Goal: Book appointment/travel/reservation

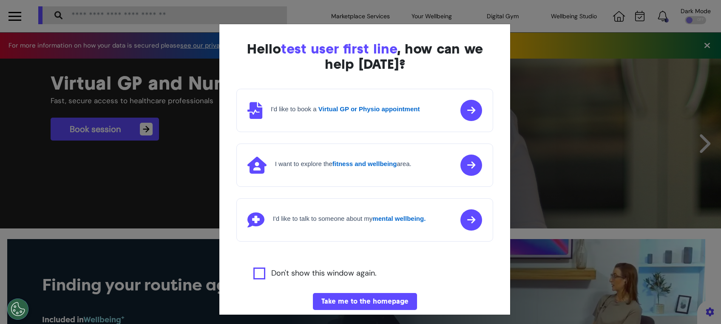
scroll to position [0, 360]
click at [370, 306] on button "Take me to the homepage" at bounding box center [365, 301] width 104 height 17
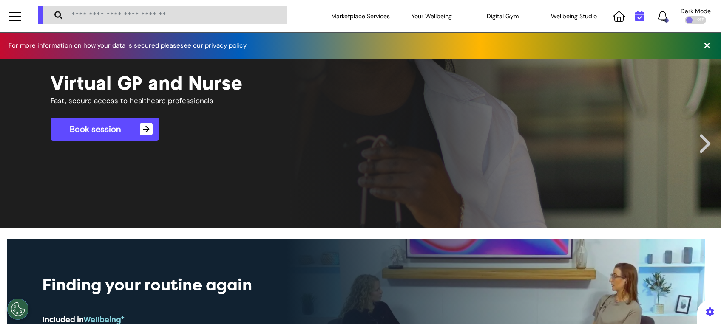
click at [635, 12] on icon at bounding box center [639, 16] width 9 height 11
click at [635, 20] on icon at bounding box center [639, 16] width 9 height 11
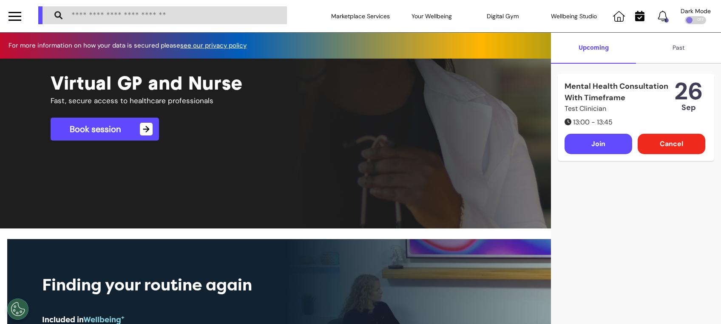
click at [670, 48] on div "Past" at bounding box center [678, 48] width 85 height 31
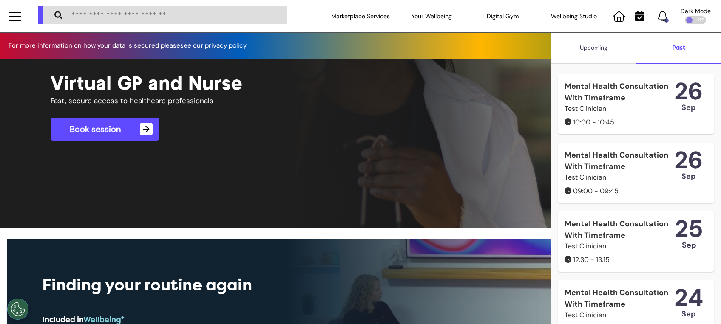
click at [627, 104] on div "Mental Health Consultation With Timeframe" at bounding box center [619, 92] width 110 height 23
click at [597, 96] on div "Mental Health Consultation With Timeframe" at bounding box center [619, 92] width 110 height 23
click at [689, 95] on div "26" at bounding box center [688, 91] width 29 height 21
click at [578, 128] on div "10:00 - 10:45" at bounding box center [619, 122] width 110 height 10
click at [597, 128] on div "10:00 - 10:45" at bounding box center [619, 122] width 110 height 10
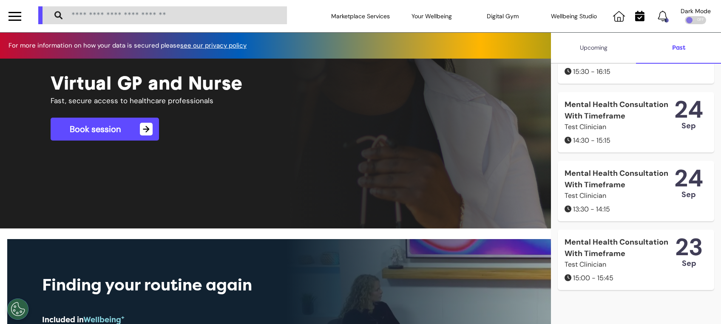
scroll to position [0, 0]
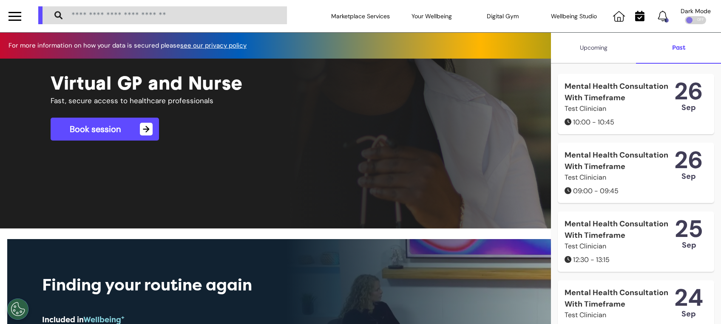
click at [586, 93] on div "Mental Health Consultation With Timeframe" at bounding box center [619, 92] width 110 height 23
click at [577, 128] on div "10:00 - 10:45" at bounding box center [619, 122] width 110 height 10
click at [674, 94] on div "26" at bounding box center [688, 91] width 29 height 21
drag, startPoint x: 669, startPoint y: 94, endPoint x: 621, endPoint y: 18, distance: 90.3
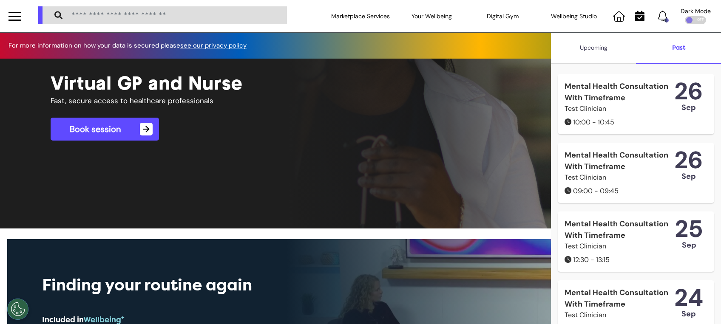
click at [625, 17] on div "Click the bell icon to see notifications" at bounding box center [642, 16] width 65 height 32
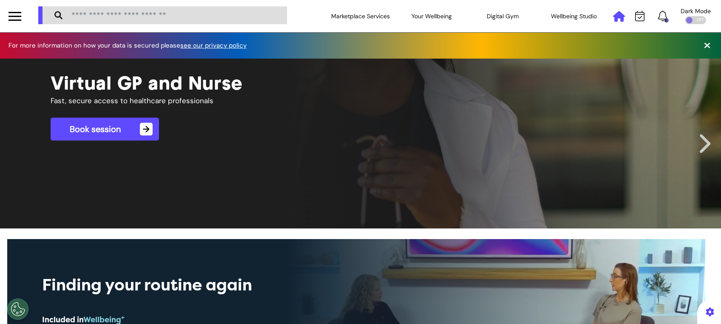
click at [613, 18] on icon at bounding box center [619, 16] width 12 height 11
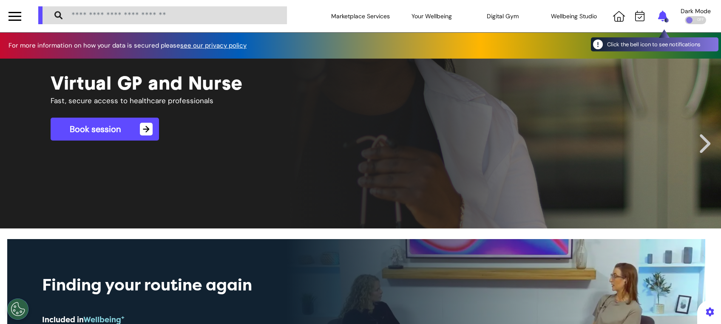
click at [658, 14] on icon at bounding box center [662, 16] width 9 height 11
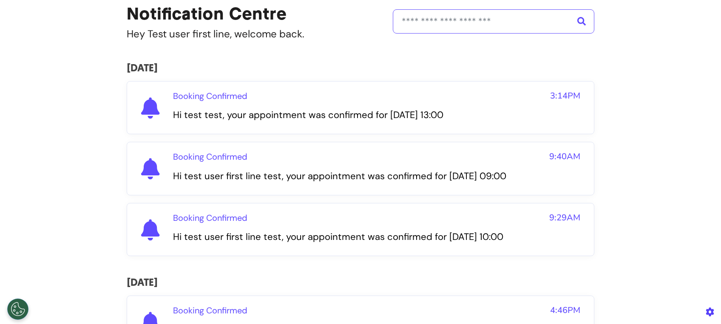
scroll to position [57, 0]
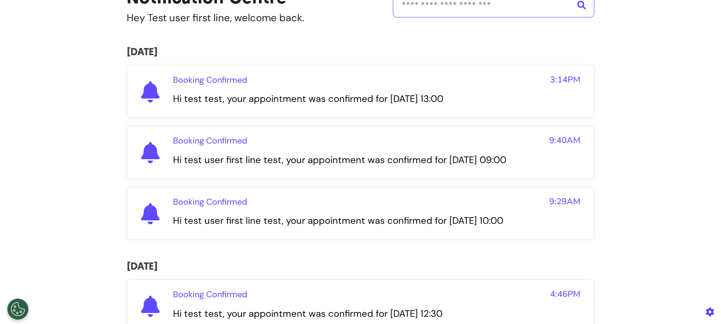
click at [232, 208] on p "Booking Confirmed" at bounding box center [210, 202] width 74 height 13
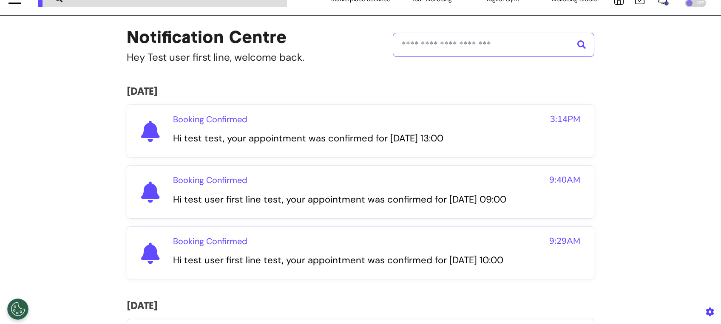
scroll to position [0, 0]
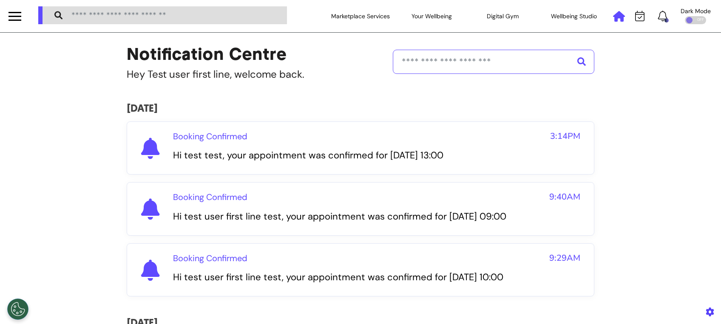
click at [613, 13] on icon at bounding box center [619, 16] width 12 height 11
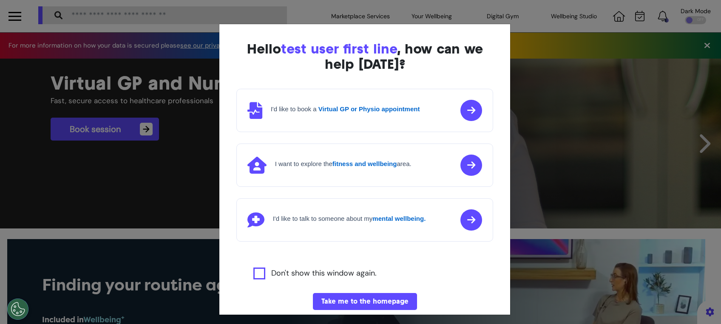
scroll to position [0, 360]
click at [362, 299] on button "Take me to the homepage" at bounding box center [365, 301] width 104 height 17
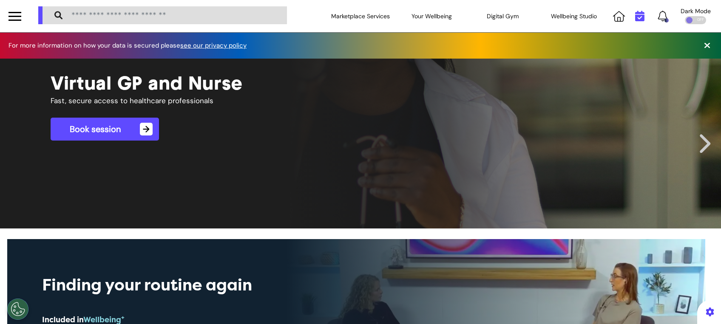
click at [635, 12] on icon at bounding box center [639, 16] width 9 height 11
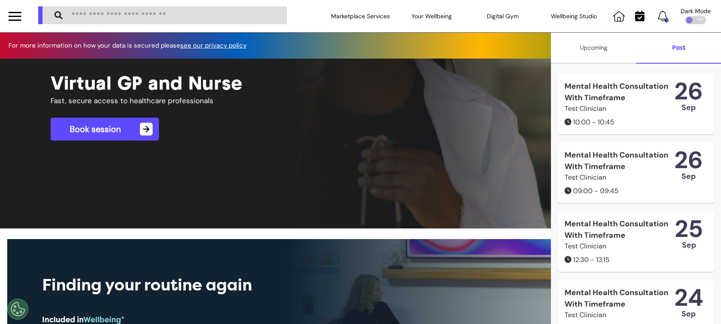
click at [595, 91] on div "Mental Health Consultation With Timeframe" at bounding box center [619, 92] width 110 height 23
drag, startPoint x: 595, startPoint y: 91, endPoint x: 664, endPoint y: 103, distance: 70.4
click at [664, 103] on div "Mental Health Consultation With Timeframe" at bounding box center [619, 92] width 110 height 23
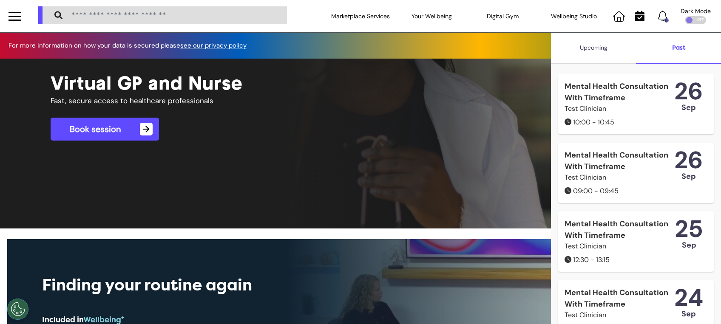
drag, startPoint x: 585, startPoint y: 102, endPoint x: 506, endPoint y: 36, distance: 103.5
click at [506, 36] on div "For more information on how your data is secured please see our privacy policy" at bounding box center [360, 46] width 721 height 26
click at [225, 14] on input "search" at bounding box center [175, 16] width 214 height 14
type input "**********"
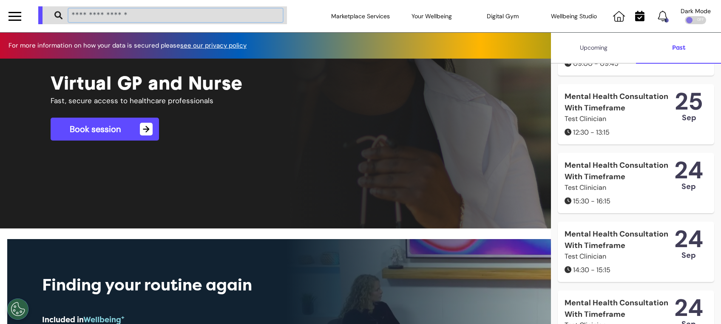
scroll to position [137, 0]
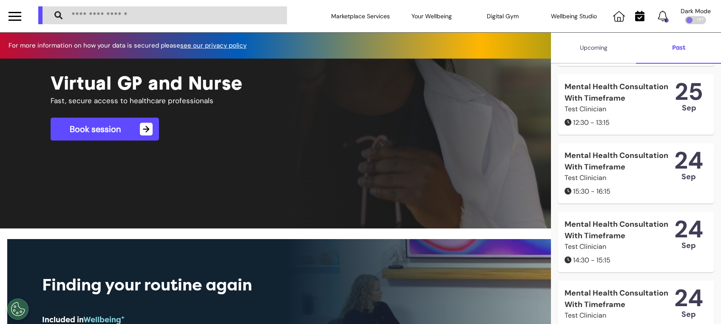
click at [598, 53] on div "Upcoming" at bounding box center [593, 48] width 85 height 31
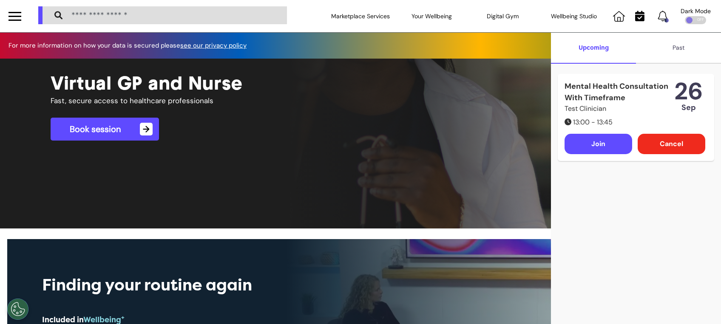
click at [595, 154] on div "Join" at bounding box center [598, 144] width 68 height 20
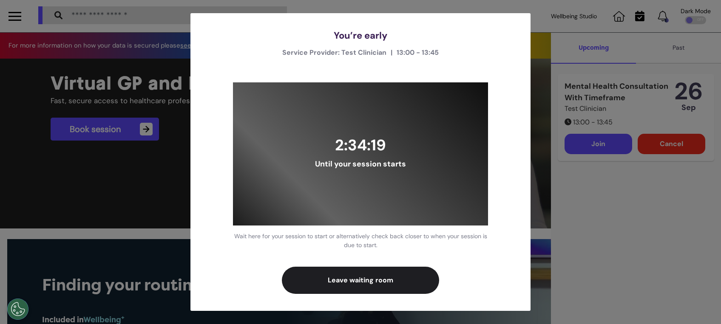
click at [533, 89] on div "You’re early Service Provider: Test Clinician | 13:00 - 13:45 2:34:19 Until you…" at bounding box center [360, 162] width 721 height 324
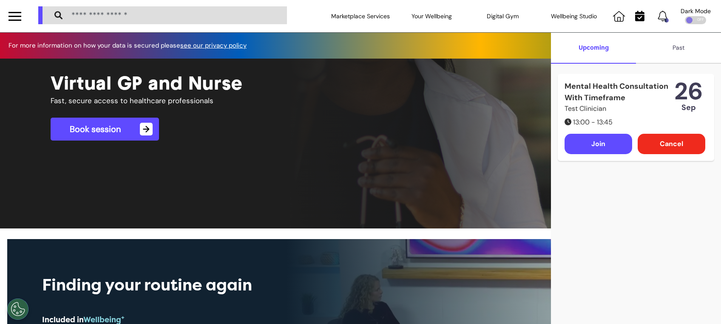
click at [672, 47] on div "Past" at bounding box center [678, 48] width 85 height 31
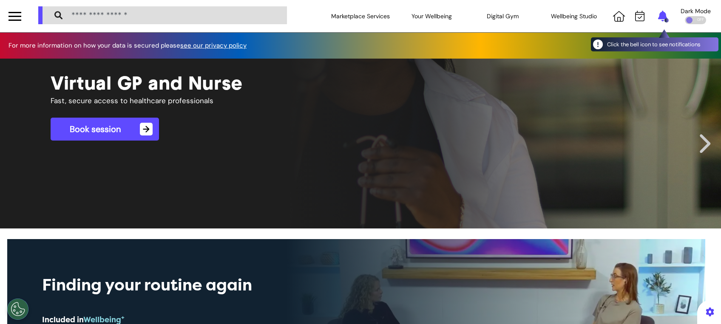
click at [658, 16] on icon at bounding box center [662, 16] width 9 height 11
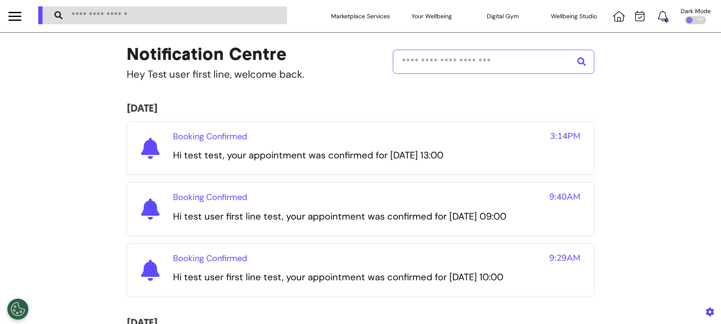
drag, startPoint x: 190, startPoint y: 137, endPoint x: 190, endPoint y: 141, distance: 4.3
click at [190, 137] on p "Booking Confirmed" at bounding box center [210, 136] width 74 height 13
click at [153, 147] on icon at bounding box center [150, 148] width 19 height 21
click at [140, 185] on div "Booking Confirmed 9:40AM Hi test user first line test, your appointment was con…" at bounding box center [361, 209] width 468 height 54
click at [565, 16] on div "Wellbeing Studio" at bounding box center [574, 16] width 71 height 24
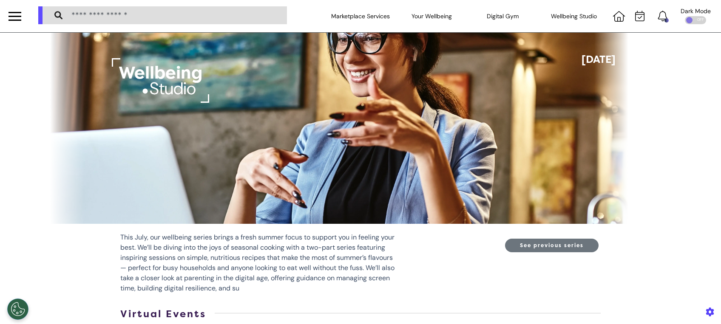
click at [14, 21] on div at bounding box center [15, 16] width 13 height 14
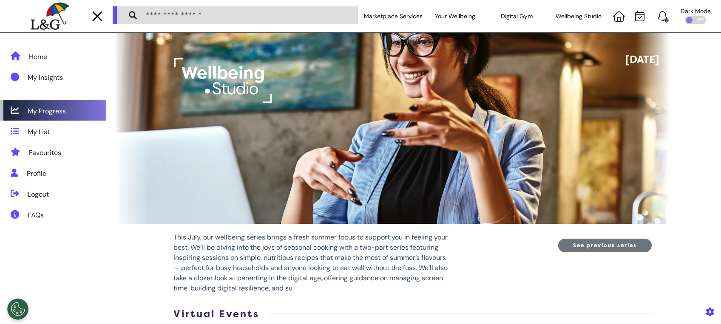
click at [67, 112] on div "My Progress" at bounding box center [53, 110] width 106 height 21
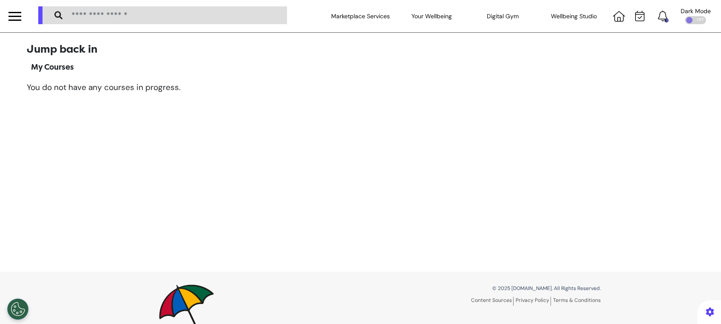
click at [14, 16] on div at bounding box center [15, 16] width 13 height 1
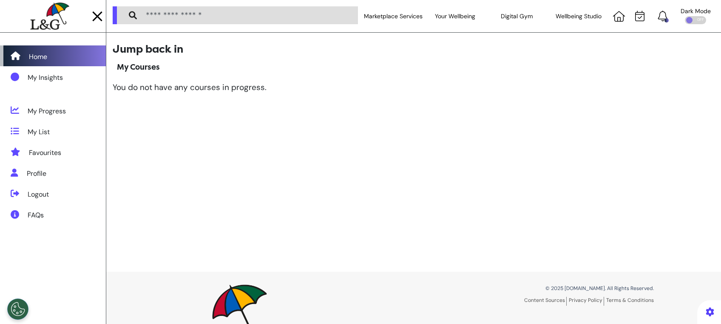
click at [42, 57] on div "Home" at bounding box center [38, 57] width 18 height 10
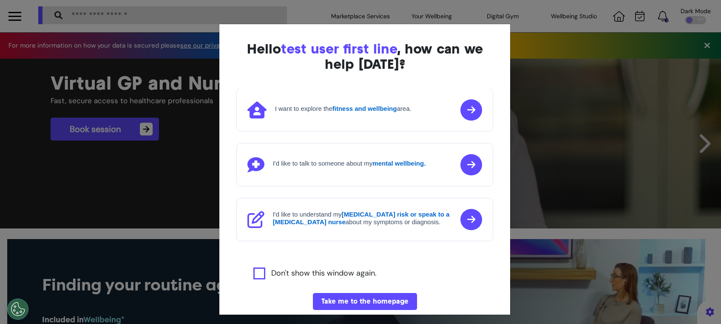
scroll to position [100, 0]
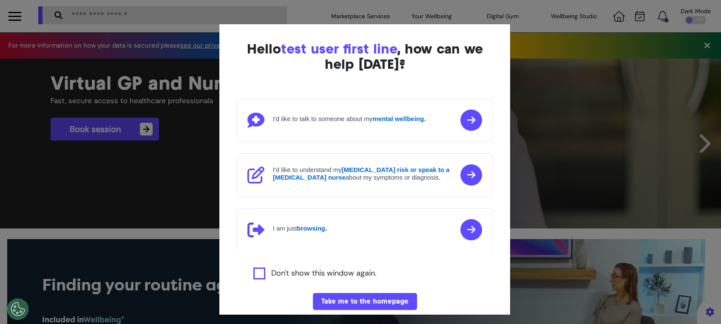
click at [333, 303] on button "Take me to the homepage" at bounding box center [365, 301] width 104 height 17
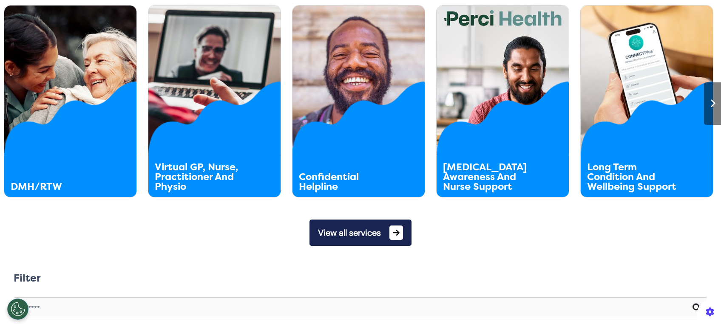
scroll to position [544, 0]
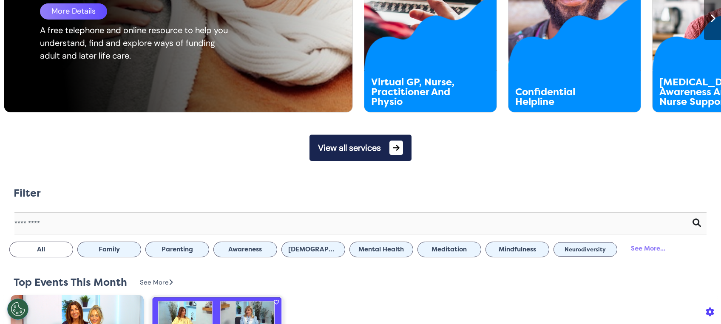
click at [78, 90] on div "DMH/RTW More Details A free telephone and online resource to help you understan…" at bounding box center [184, 17] width 360 height 192
click at [69, 17] on div "More Details" at bounding box center [73, 11] width 67 height 16
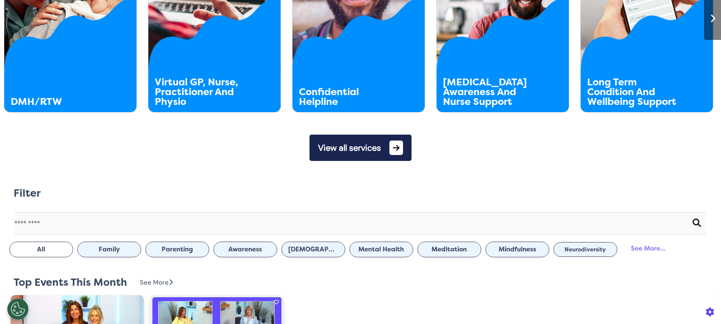
scroll to position [0, 0]
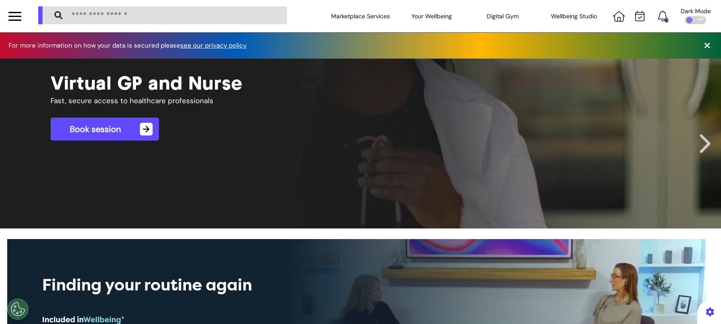
click at [653, 22] on div "Click the bell icon to see notifications" at bounding box center [642, 16] width 65 height 32
click at [658, 16] on icon at bounding box center [662, 16] width 9 height 11
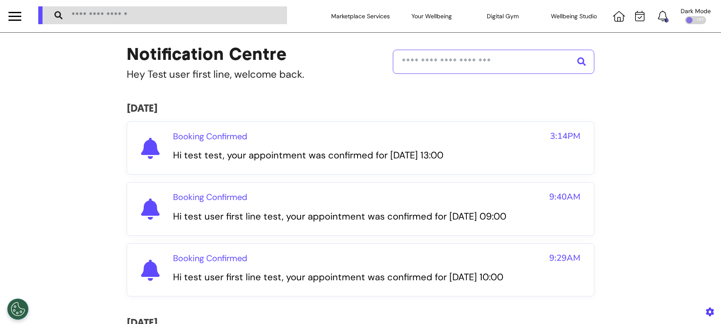
click at [213, 139] on p "Booking Confirmed" at bounding box center [210, 136] width 74 height 13
click at [194, 181] on div "25th of September 2025 Booking Confirmed 3:14PM Hi test test, your appointment …" at bounding box center [361, 199] width 468 height 194
click at [201, 210] on p "Hi test user first line test, your appointment was confirmed for Friday, 26 Sep…" at bounding box center [339, 216] width 333 height 13
click at [198, 265] on p "Booking Confirmed" at bounding box center [210, 258] width 74 height 13
click at [635, 17] on icon at bounding box center [639, 16] width 9 height 11
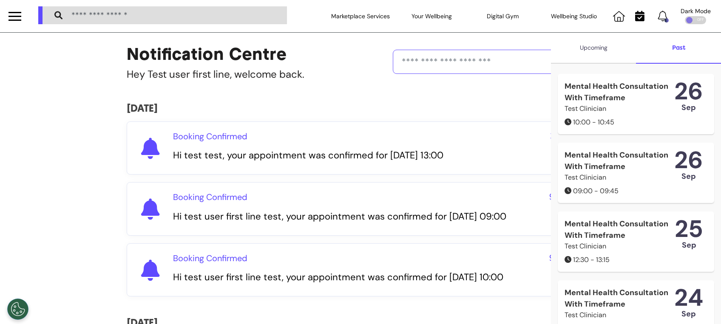
click at [684, 85] on div "26" at bounding box center [688, 91] width 29 height 21
drag, startPoint x: 684, startPoint y: 85, endPoint x: 639, endPoint y: 98, distance: 46.3
click at [674, 90] on div "26" at bounding box center [688, 91] width 29 height 21
drag, startPoint x: 621, startPoint y: 102, endPoint x: 605, endPoint y: 75, distance: 31.1
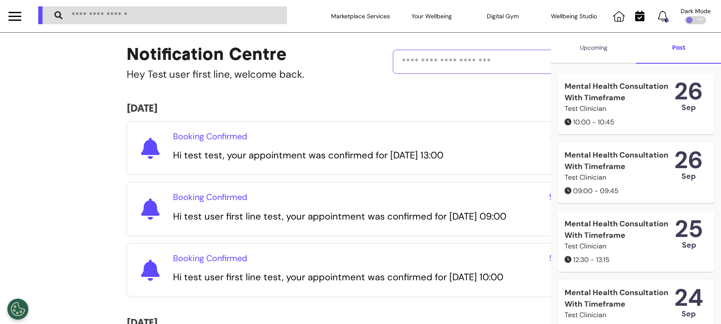
click at [620, 102] on div "Mental Health Consultation With Timeframe" at bounding box center [619, 92] width 110 height 23
click at [599, 59] on div "Upcoming" at bounding box center [593, 48] width 85 height 31
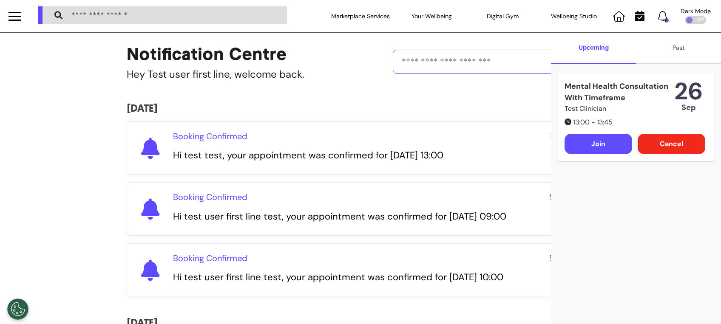
click at [590, 153] on div "Join" at bounding box center [598, 144] width 68 height 20
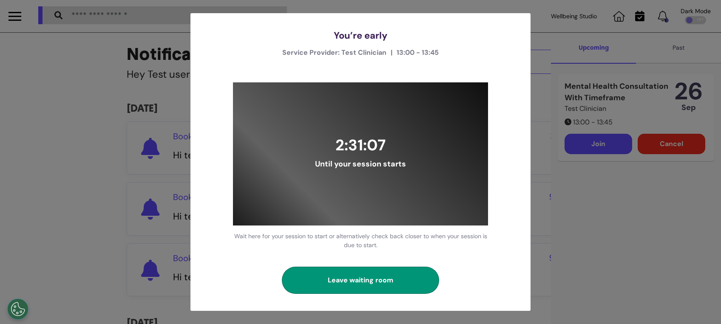
click at [399, 288] on button "Leave waiting room" at bounding box center [360, 280] width 157 height 27
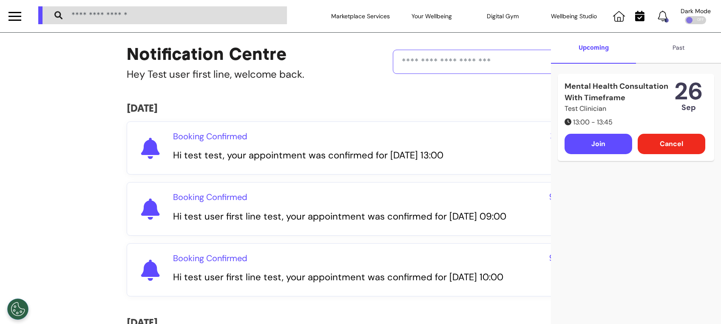
click at [20, 19] on div at bounding box center [15, 16] width 13 height 14
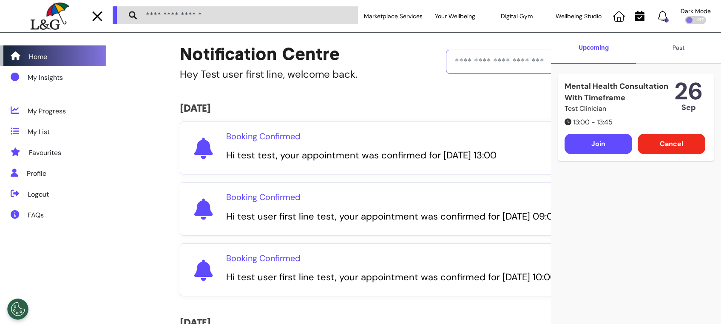
click at [54, 55] on div "Home" at bounding box center [53, 55] width 106 height 21
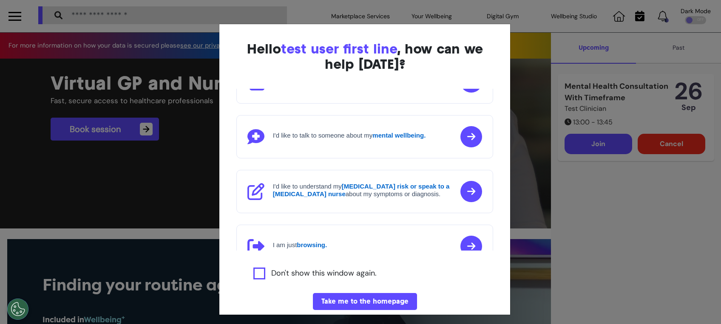
scroll to position [100, 0]
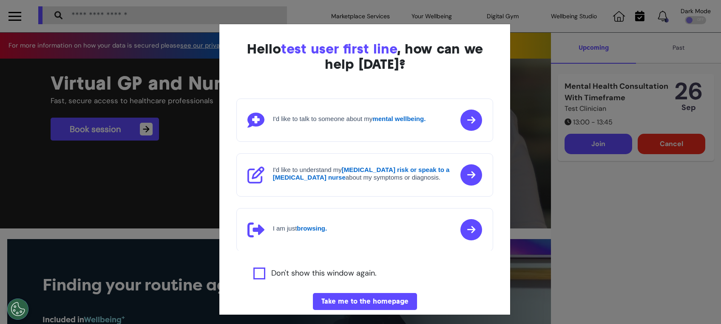
click at [460, 114] on icon at bounding box center [471, 120] width 22 height 21
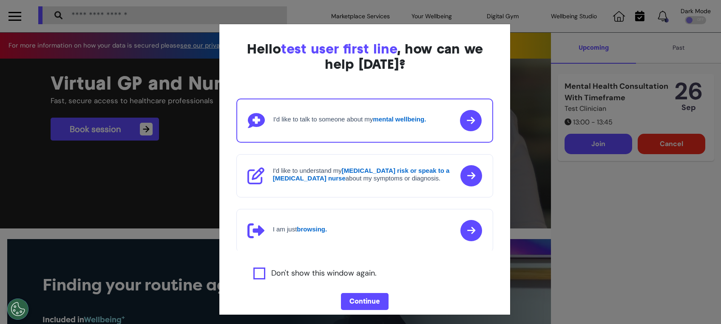
click at [460, 124] on icon at bounding box center [471, 120] width 22 height 21
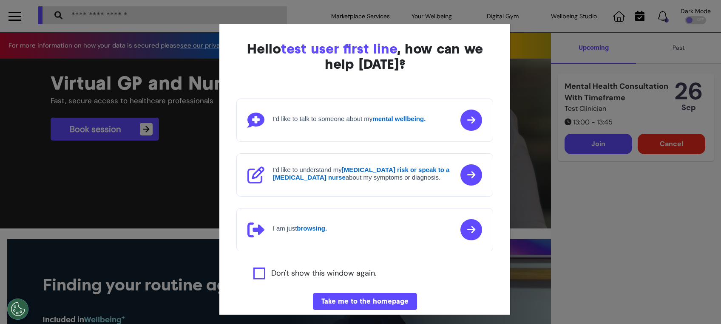
click at [372, 296] on button "Take me to the homepage" at bounding box center [365, 301] width 104 height 17
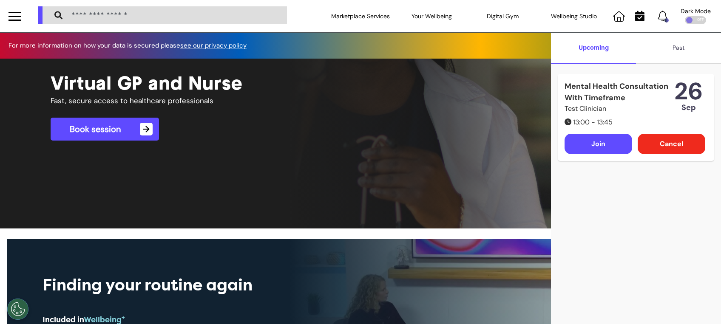
click at [12, 18] on div at bounding box center [15, 16] width 13 height 14
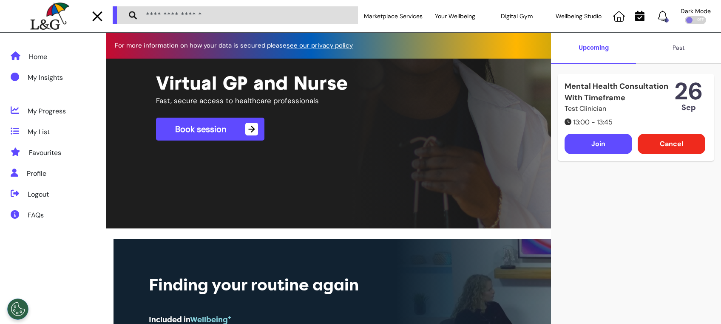
scroll to position [0, 307]
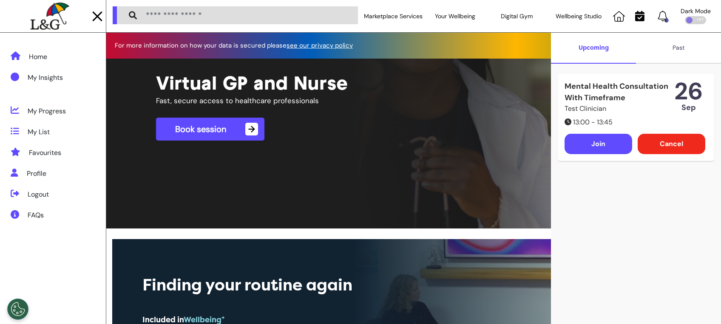
click at [45, 60] on div "Home" at bounding box center [38, 57] width 18 height 10
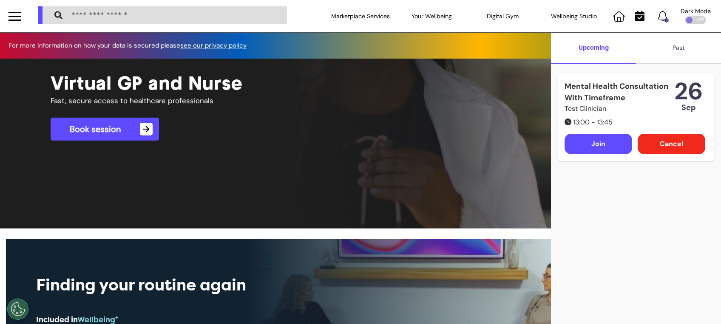
drag, startPoint x: 215, startPoint y: 260, endPoint x: 179, endPoint y: 261, distance: 36.6
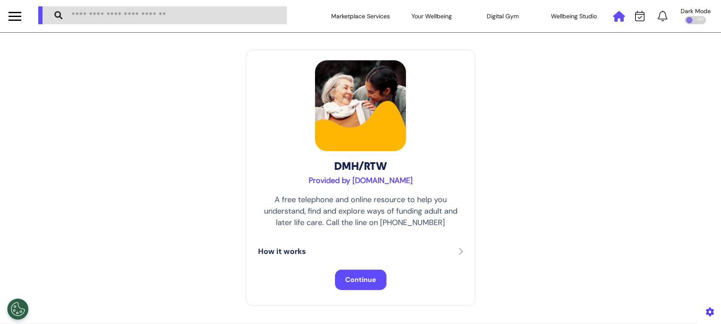
click at [613, 17] on icon at bounding box center [619, 16] width 12 height 11
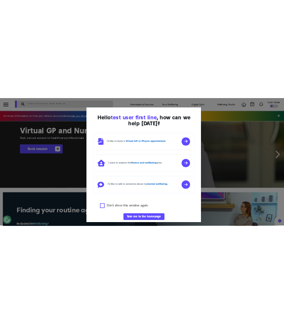
scroll to position [0, 360]
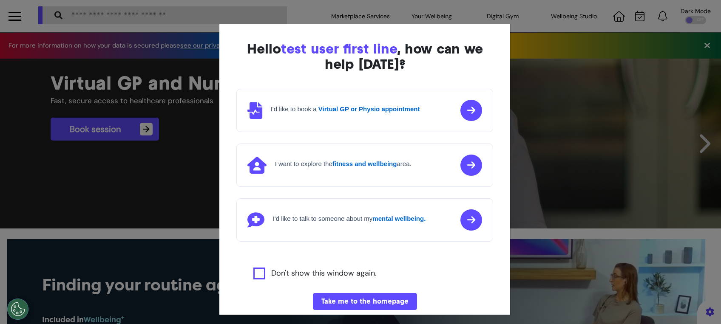
click at [352, 296] on button "Take me to the homepage" at bounding box center [365, 301] width 104 height 17
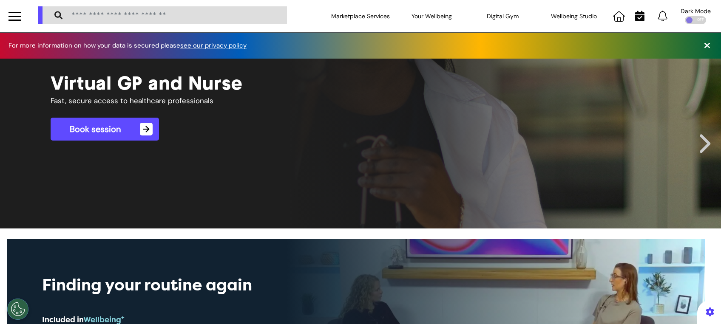
click at [635, 12] on icon at bounding box center [639, 16] width 9 height 11
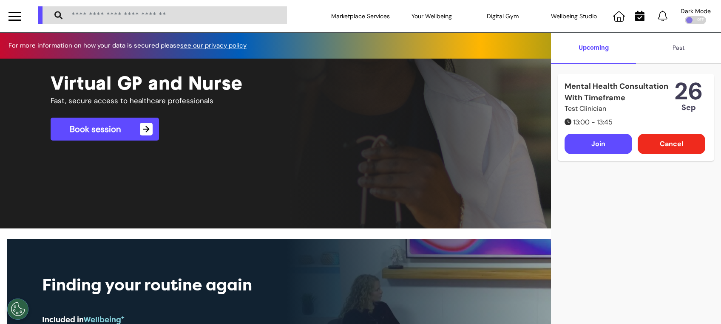
click at [671, 57] on div "Past" at bounding box center [678, 48] width 85 height 31
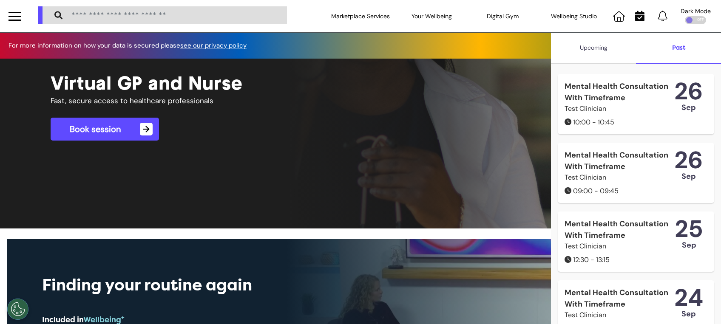
click at [604, 104] on div "Mental Health Consultation With Timeframe" at bounding box center [619, 92] width 110 height 23
drag, startPoint x: 604, startPoint y: 113, endPoint x: 624, endPoint y: 130, distance: 26.6
click at [624, 128] on div "10:00 - 10:45" at bounding box center [619, 122] width 110 height 10
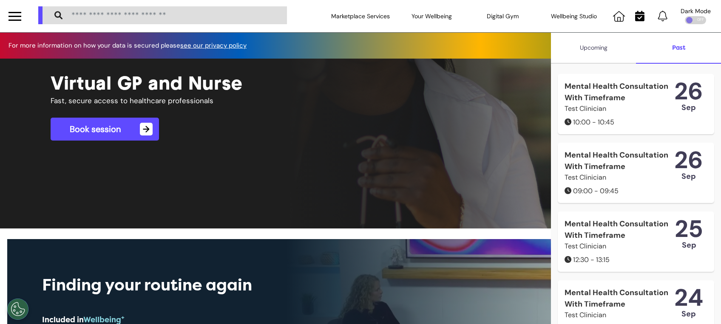
click at [674, 88] on div "26" at bounding box center [688, 91] width 29 height 21
click at [674, 90] on div "26" at bounding box center [688, 91] width 29 height 21
click at [578, 128] on div "10:00 - 10:45" at bounding box center [619, 122] width 110 height 10
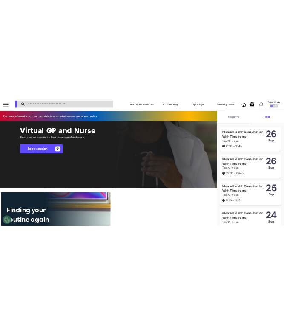
scroll to position [0, 354]
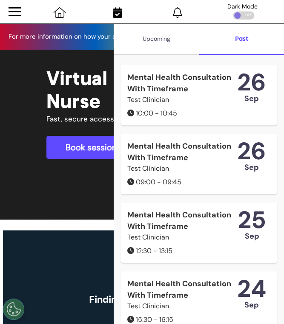
click at [199, 91] on div "Mental Health Consultation With Timeframe" at bounding box center [182, 83] width 110 height 23
click at [237, 93] on div "26" at bounding box center [251, 82] width 29 height 21
click at [170, 40] on div "Upcoming" at bounding box center [155, 39] width 85 height 31
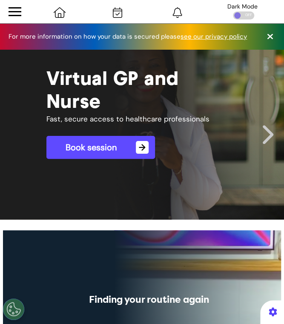
click at [267, 36] on icon at bounding box center [270, 36] width 6 height 9
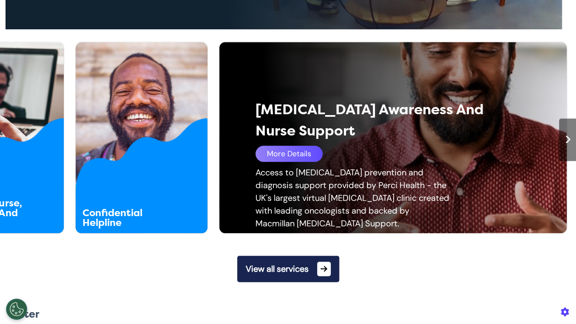
scroll to position [453, 0]
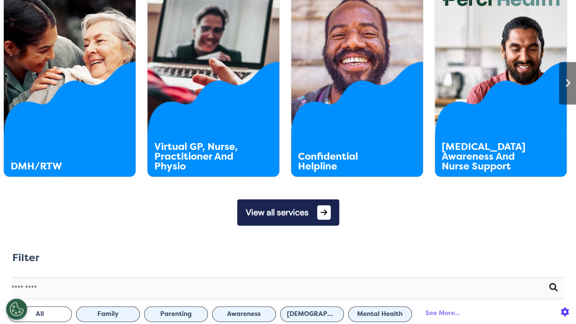
click at [384, 312] on button "Mental Health" at bounding box center [380, 314] width 64 height 16
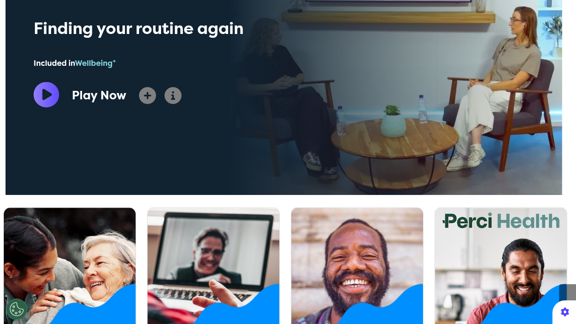
scroll to position [0, 0]
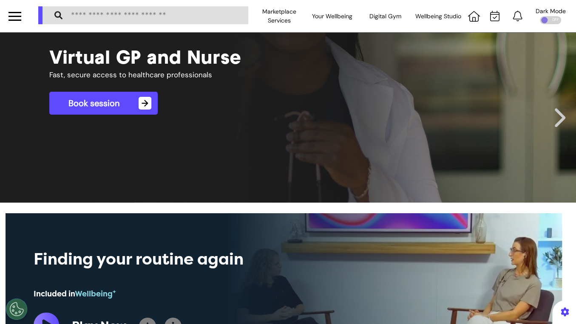
click at [15, 14] on div at bounding box center [15, 16] width 13 height 14
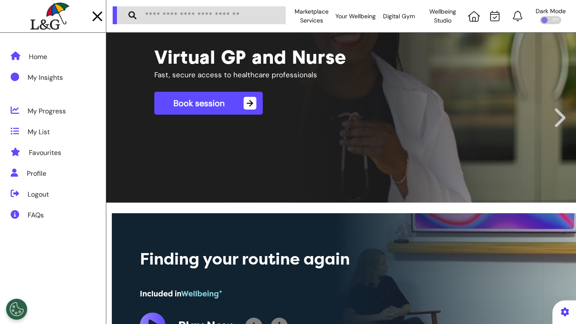
scroll to position [0, 293]
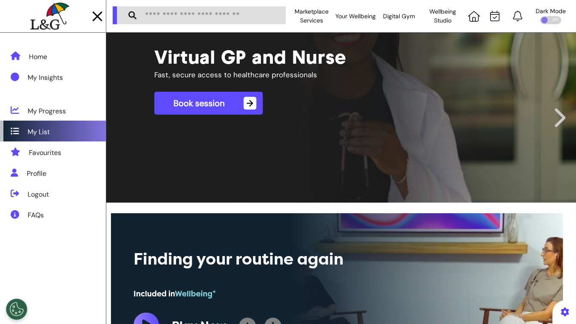
click at [45, 133] on div "My List" at bounding box center [39, 132] width 22 height 10
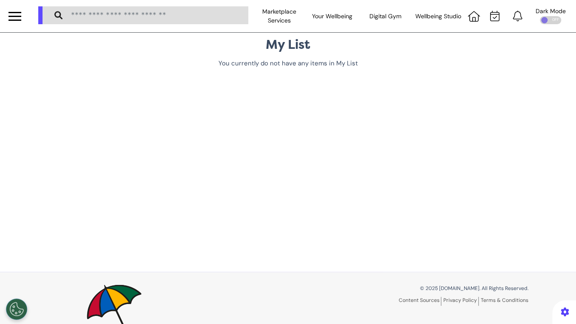
click at [10, 10] on div at bounding box center [15, 16] width 13 height 14
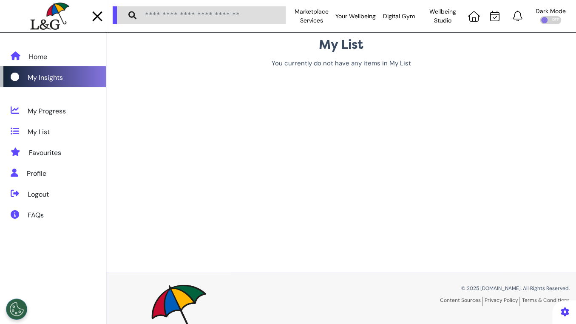
click at [37, 73] on div "My Insights" at bounding box center [45, 78] width 35 height 10
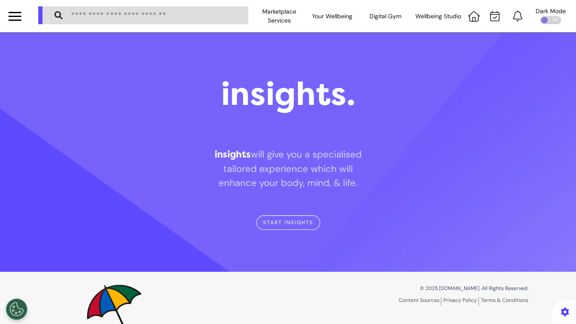
click at [10, 14] on div at bounding box center [15, 16] width 13 height 14
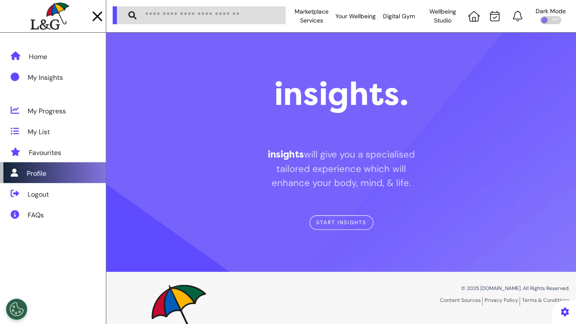
click at [37, 176] on div "Profile" at bounding box center [37, 174] width 20 height 10
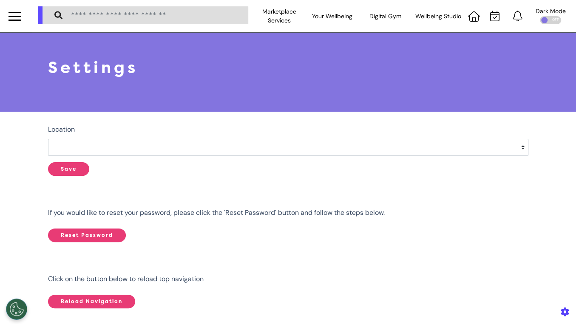
select select
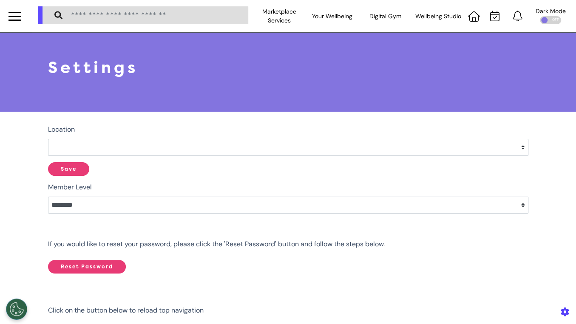
click at [19, 18] on div at bounding box center [15, 16] width 13 height 14
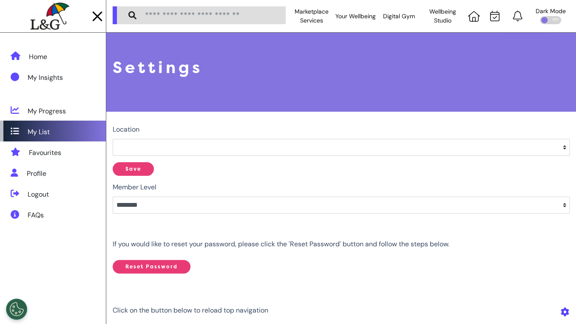
click at [56, 133] on div "My List" at bounding box center [53, 131] width 106 height 21
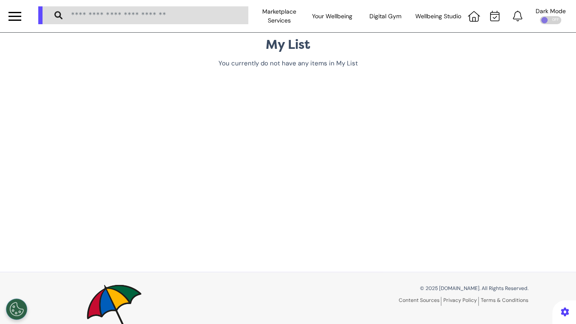
click at [17, 20] on div at bounding box center [15, 20] width 13 height 1
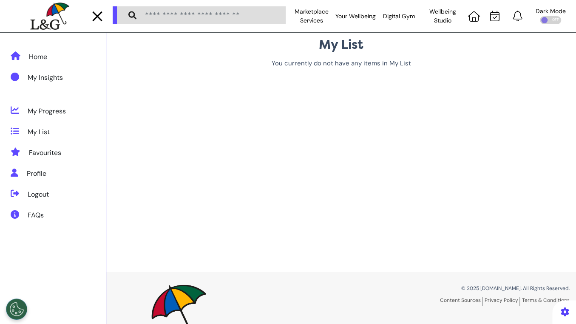
click at [41, 62] on div "Home" at bounding box center [53, 55] width 106 height 21
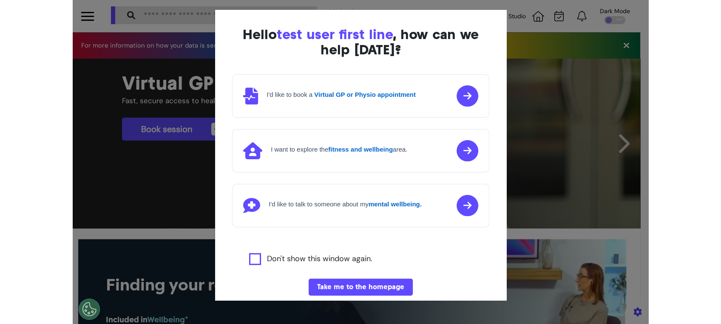
scroll to position [0, 359]
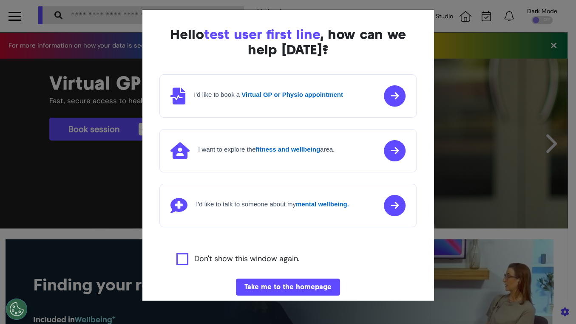
click at [298, 278] on div "Hello test user first line , how can we help today? I'd like to book a Virtual …" at bounding box center [287, 170] width 291 height 320
click at [296, 283] on button "Take me to the homepage" at bounding box center [288, 287] width 104 height 17
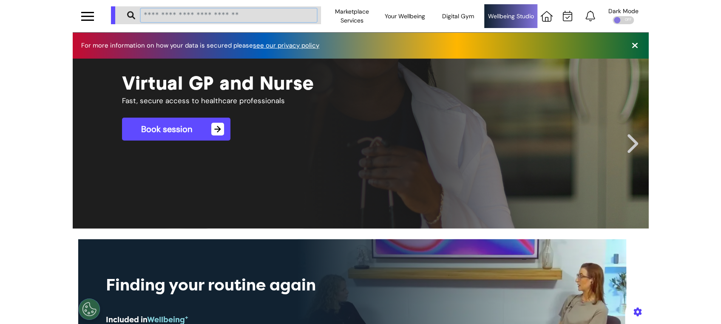
scroll to position [0, 360]
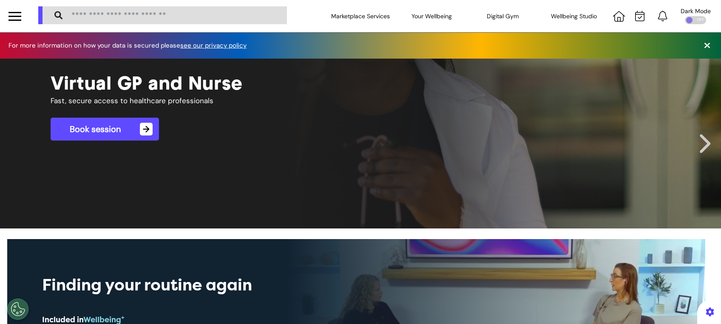
click at [638, 14] on div at bounding box center [640, 16] width 16 height 11
click at [635, 17] on icon at bounding box center [639, 16] width 9 height 11
click at [630, 22] on div at bounding box center [642, 16] width 65 height 32
click at [635, 14] on icon at bounding box center [639, 16] width 9 height 11
click at [613, 18] on icon at bounding box center [619, 16] width 12 height 11
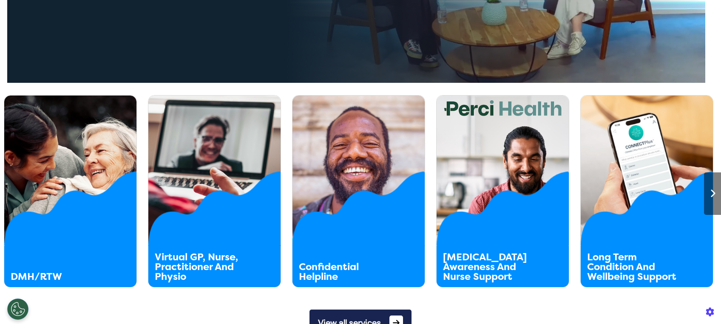
scroll to position [470, 0]
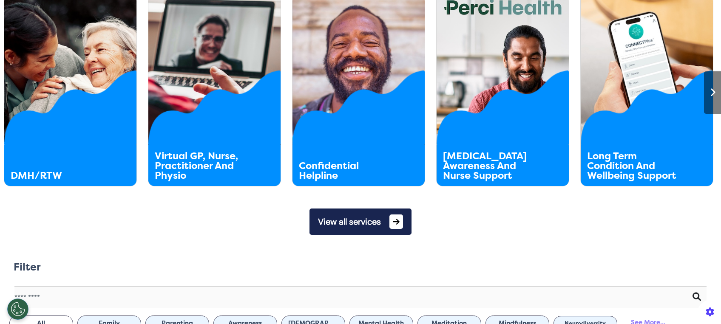
click at [353, 223] on button "View all services" at bounding box center [360, 222] width 102 height 26
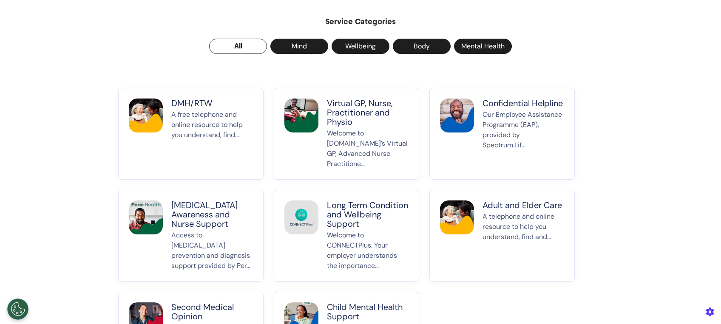
scroll to position [119, 0]
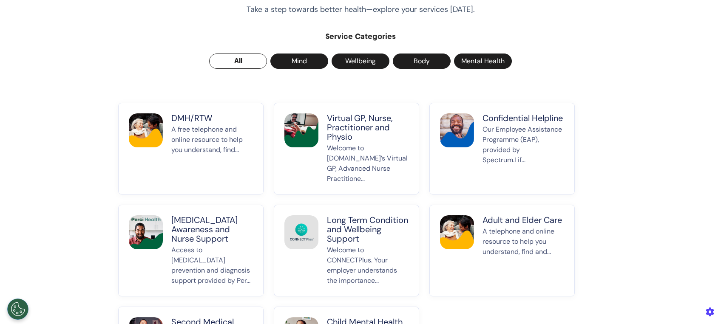
click at [186, 119] on p "DMH/RTW" at bounding box center [212, 117] width 82 height 9
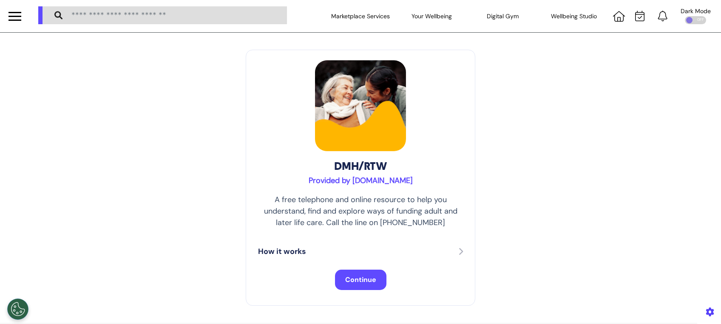
click at [371, 270] on button "Continue" at bounding box center [360, 280] width 51 height 20
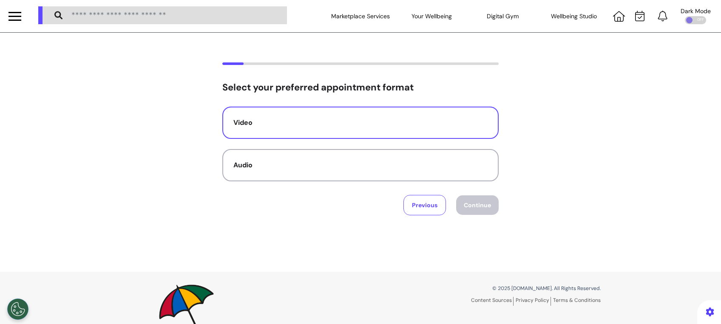
click at [290, 129] on button "Video" at bounding box center [360, 123] width 276 height 32
click at [474, 205] on button "Continue" at bounding box center [477, 206] width 43 height 20
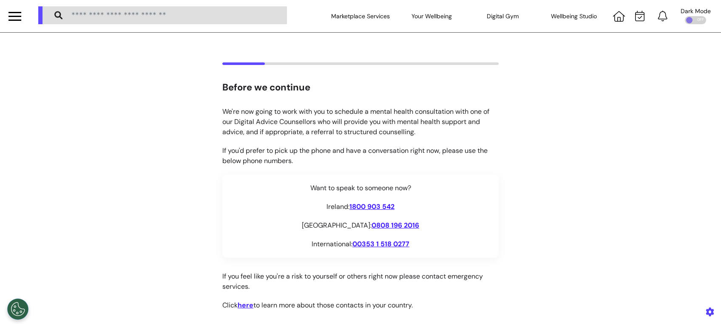
scroll to position [146, 0]
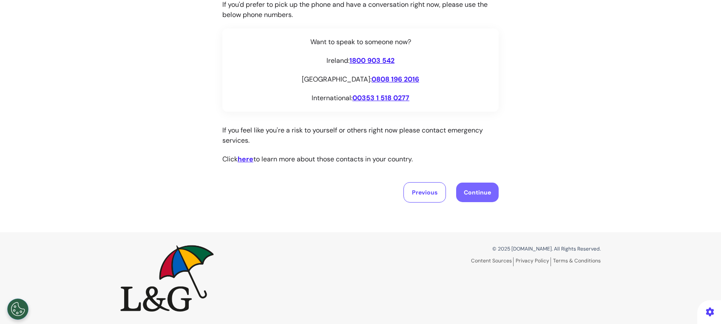
click at [479, 187] on button "Continue" at bounding box center [477, 193] width 43 height 20
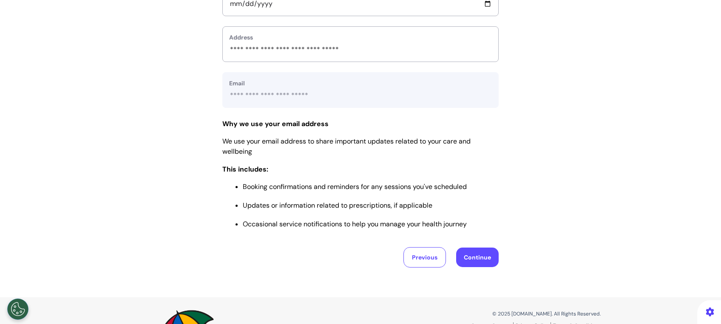
scroll to position [335, 0]
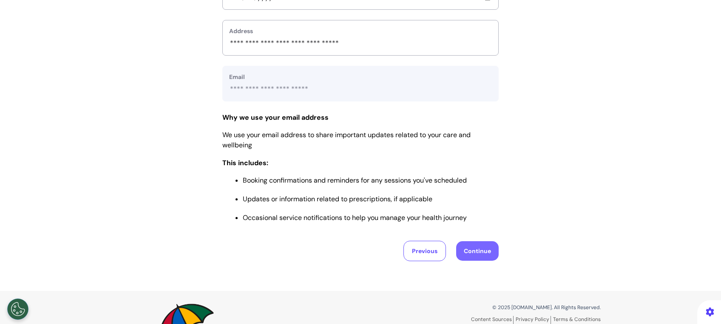
click at [491, 251] on button "Continue" at bounding box center [477, 251] width 43 height 20
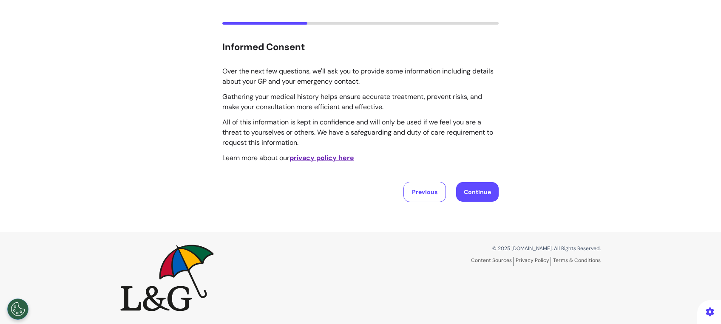
scroll to position [0, 0]
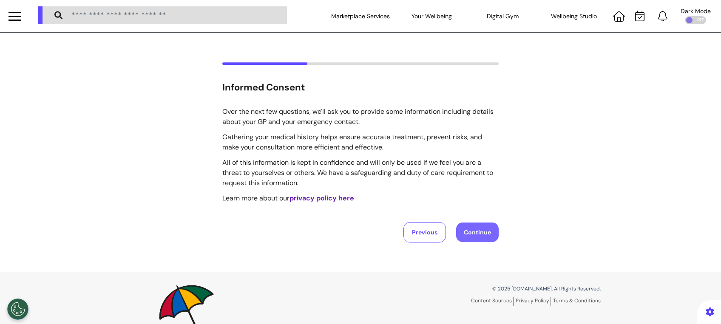
click at [487, 238] on button "Continue" at bounding box center [477, 233] width 43 height 20
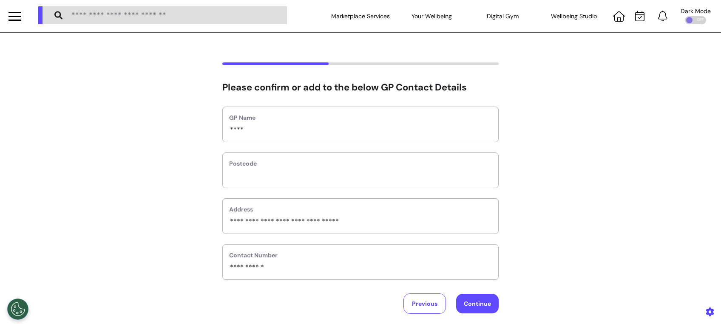
click at [482, 294] on div "Previous Continue" at bounding box center [360, 304] width 276 height 20
click at [480, 301] on button "Continue" at bounding box center [477, 304] width 43 height 20
select select "******"
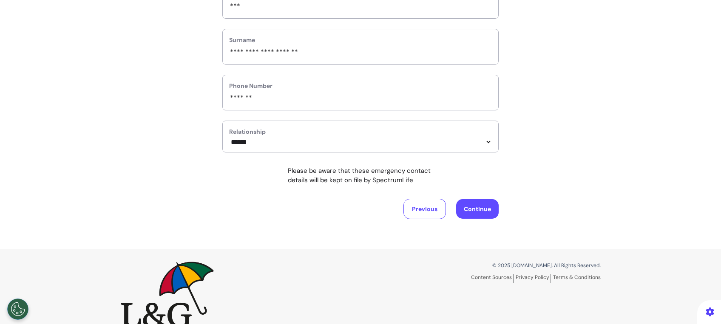
scroll to position [154, 0]
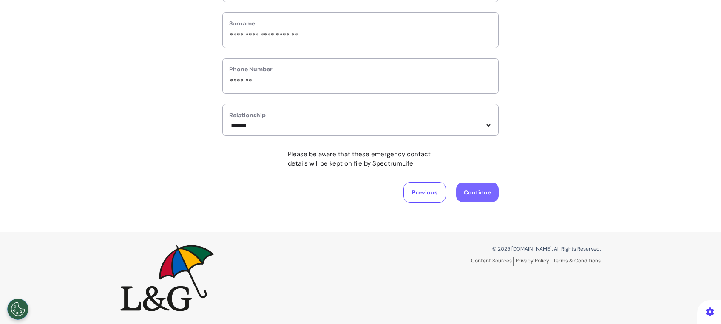
click at [485, 191] on button "Continue" at bounding box center [477, 193] width 43 height 20
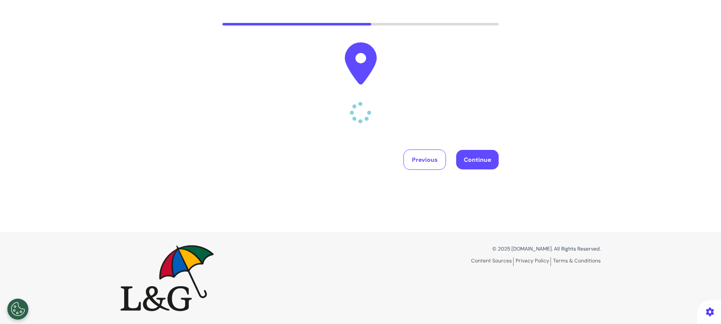
scroll to position [0, 0]
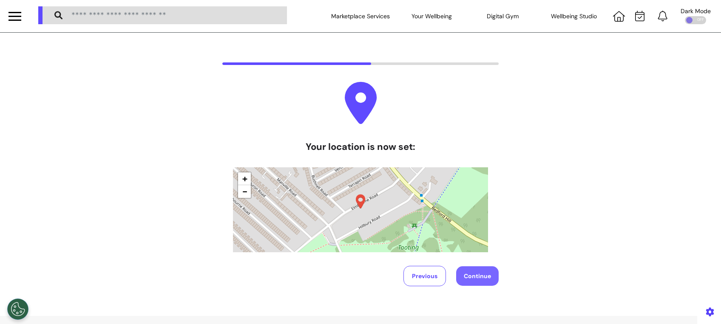
click at [490, 276] on button "Continue" at bounding box center [477, 277] width 43 height 20
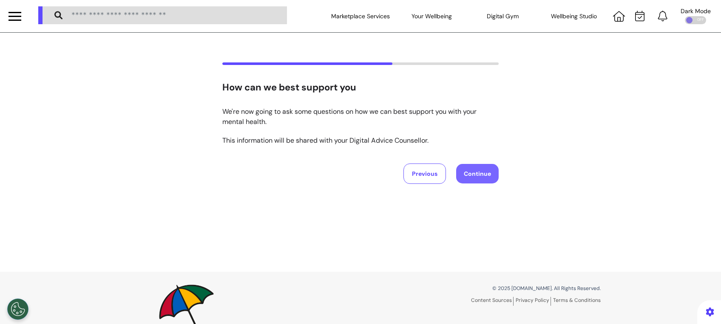
click at [467, 177] on button "Continue" at bounding box center [477, 174] width 43 height 20
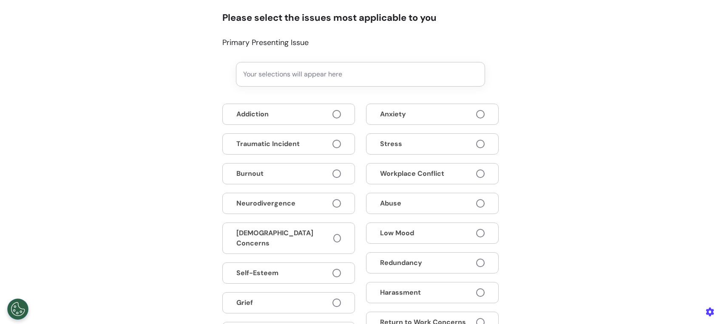
scroll to position [71, 0]
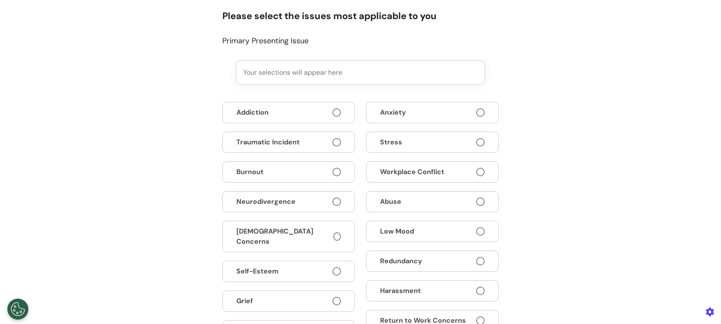
click at [449, 113] on button "Anxiety" at bounding box center [432, 112] width 133 height 21
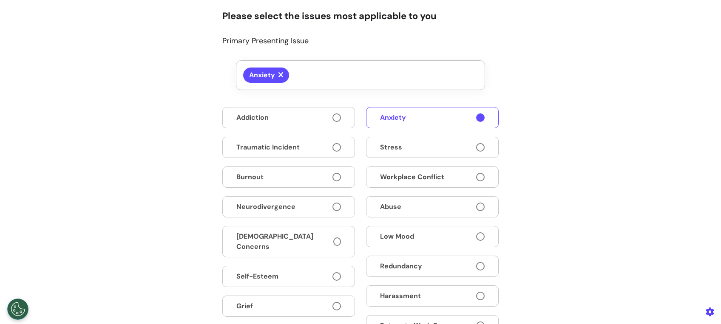
scroll to position [247, 0]
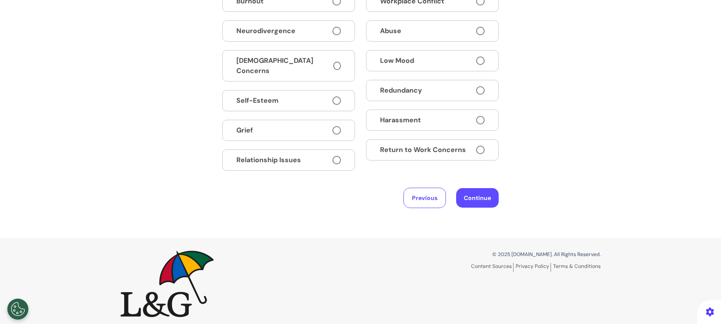
click at [466, 147] on button "Return to Work Concerns" at bounding box center [432, 149] width 133 height 21
click at [479, 198] on button "Continue" at bounding box center [477, 198] width 43 height 20
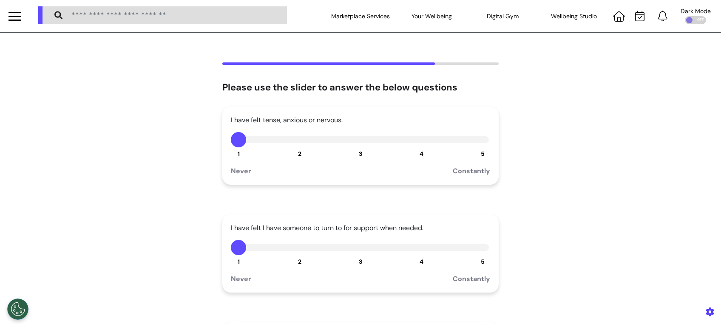
scroll to position [262, 0]
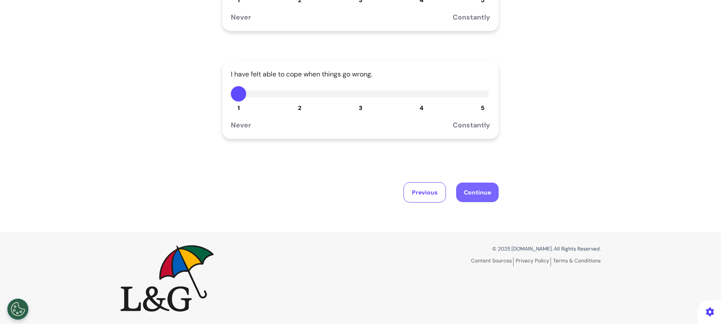
click at [479, 190] on button "Continue" at bounding box center [477, 193] width 43 height 20
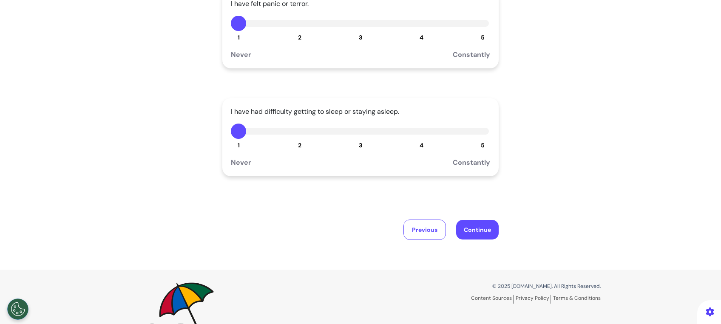
scroll to position [235, 0]
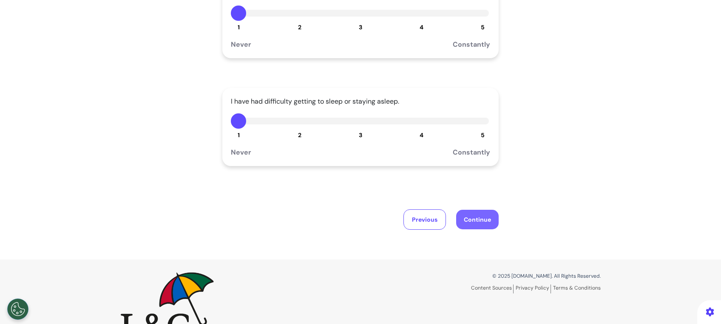
click at [473, 221] on button "Continue" at bounding box center [477, 220] width 43 height 20
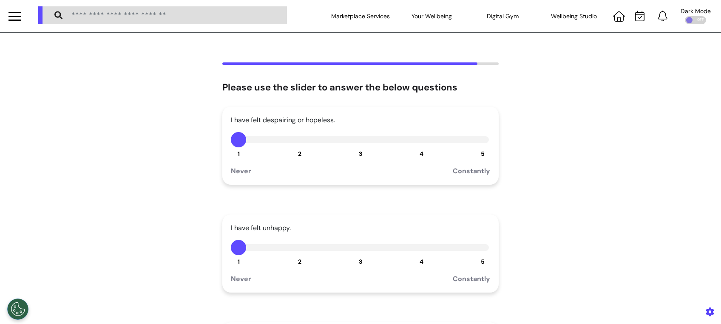
scroll to position [262, 0]
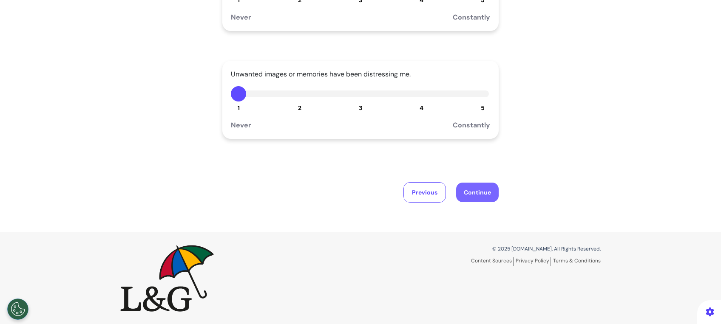
click at [459, 186] on button "Continue" at bounding box center [477, 193] width 43 height 20
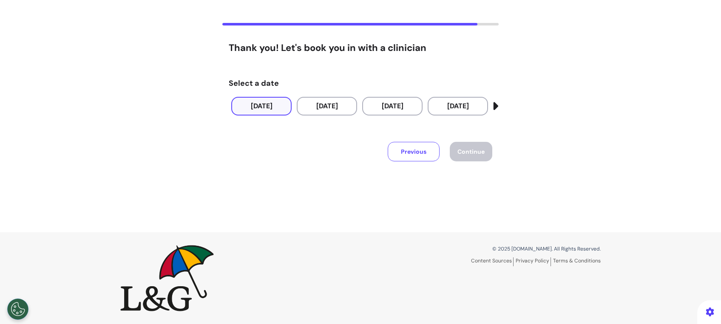
click at [252, 111] on button "[DATE]" at bounding box center [261, 106] width 60 height 19
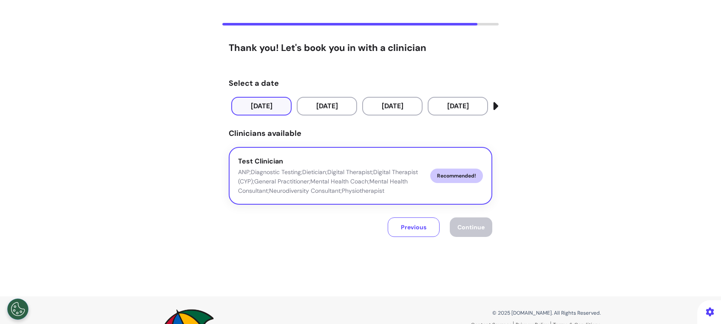
click at [396, 184] on p "ANP;Diagnostic Testing;Dietician;Digital Therapist;Digital Therapist (CYP);Gene…" at bounding box center [330, 181] width 185 height 28
click at [479, 235] on button "Continue" at bounding box center [471, 228] width 43 height 20
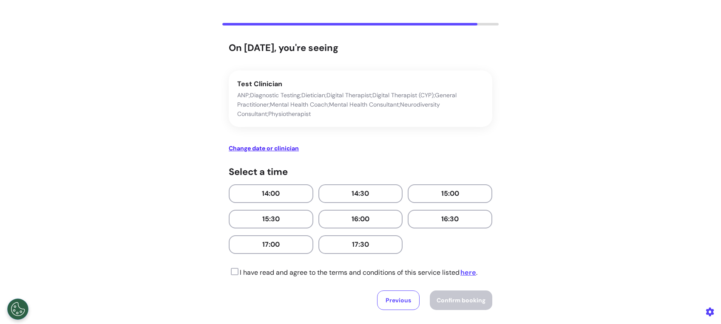
click at [397, 295] on button "Previous" at bounding box center [398, 301] width 43 height 20
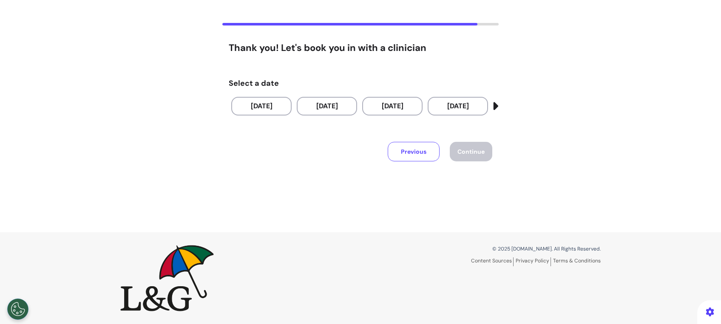
click at [420, 155] on button "Previous" at bounding box center [414, 152] width 52 height 20
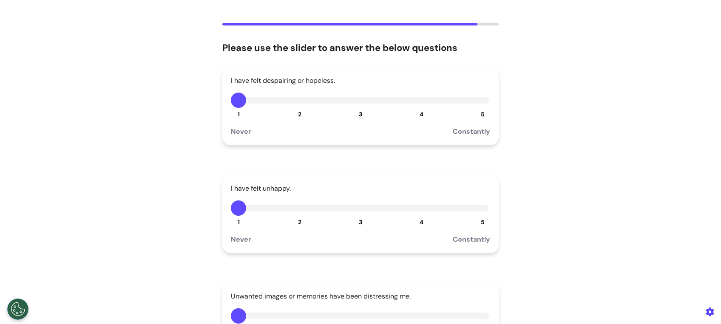
scroll to position [262, 0]
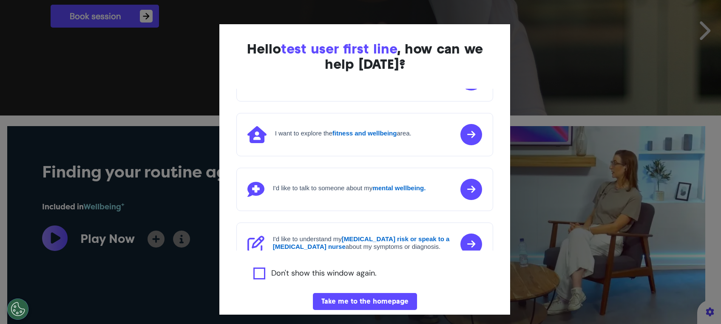
scroll to position [57, 0]
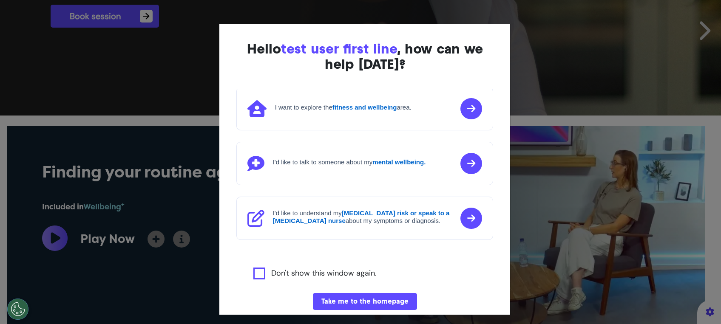
click at [347, 299] on button "Take me to the homepage" at bounding box center [365, 301] width 104 height 17
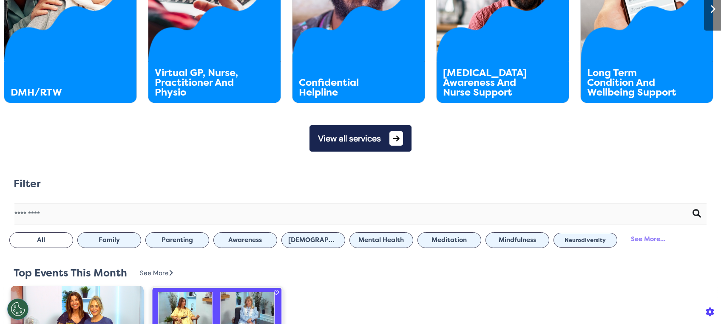
scroll to position [559, 0]
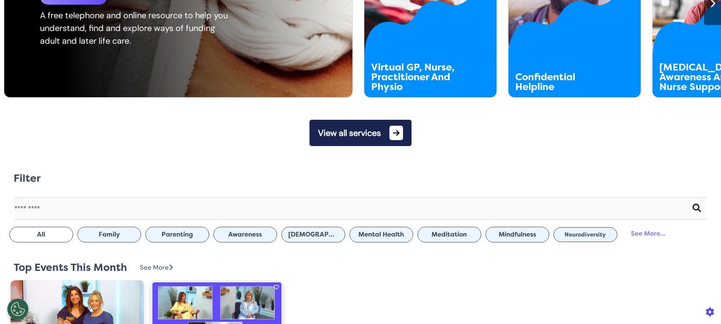
click at [77, 85] on div "DMH/RTW More Details A free telephone and online resource to help you understan…" at bounding box center [184, 2] width 360 height 192
click at [59, 6] on div "DMH/RTW More Details A free telephone and online resource to help you understan…" at bounding box center [184, 2] width 360 height 192
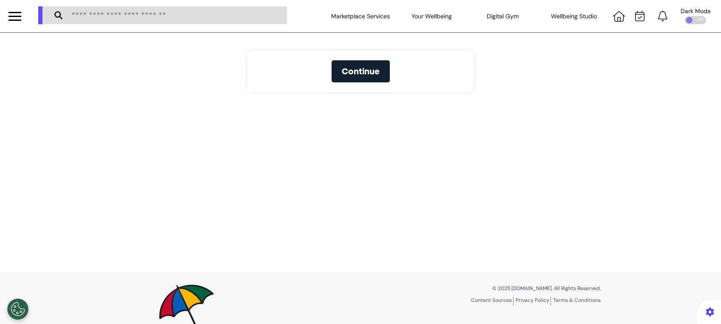
click at [653, 88] on div "Continue" at bounding box center [360, 152] width 721 height 239
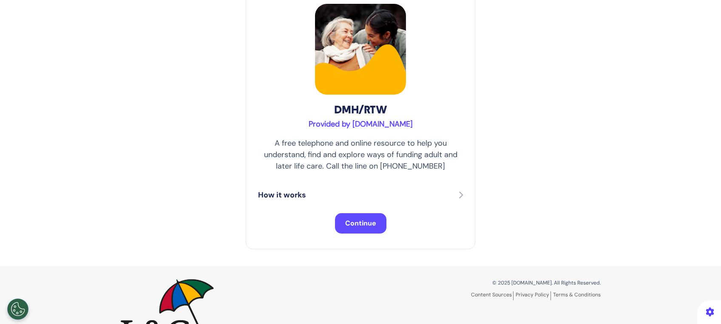
click at [651, 86] on div "DMH/RTW Provided by [DOMAIN_NAME] A free telephone and online resource to help …" at bounding box center [360, 121] width 721 height 290
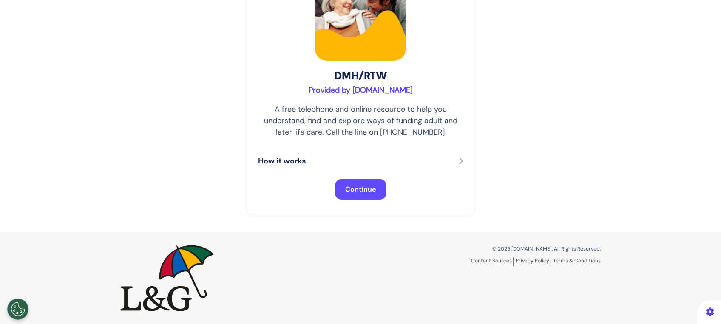
scroll to position [34, 0]
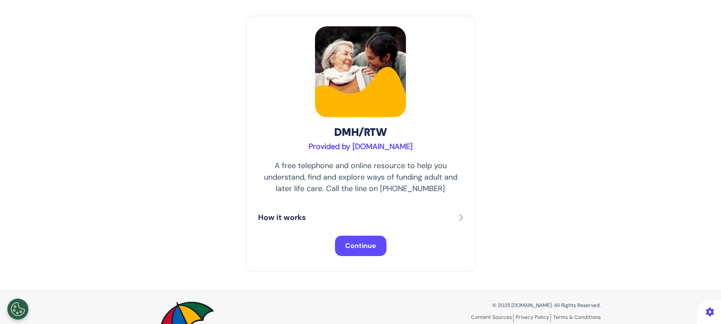
click at [368, 242] on span "Continue" at bounding box center [360, 245] width 31 height 9
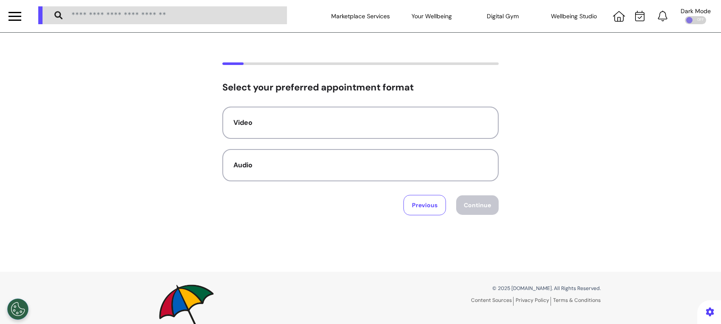
click at [360, 147] on div "Video Audio" at bounding box center [360, 144] width 276 height 75
click at [354, 156] on button "Audio" at bounding box center [360, 165] width 276 height 32
click at [482, 210] on button "Continue" at bounding box center [477, 206] width 43 height 20
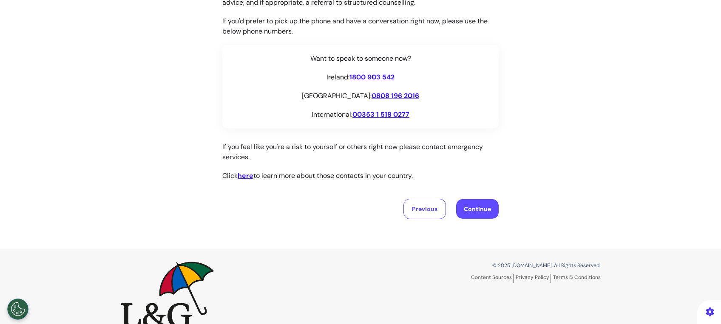
scroll to position [132, 0]
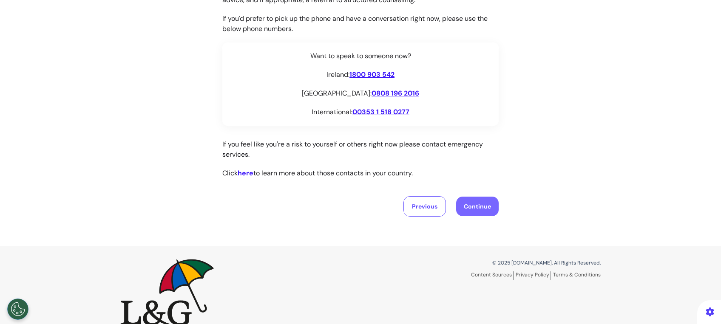
click at [468, 206] on button "Continue" at bounding box center [477, 207] width 43 height 20
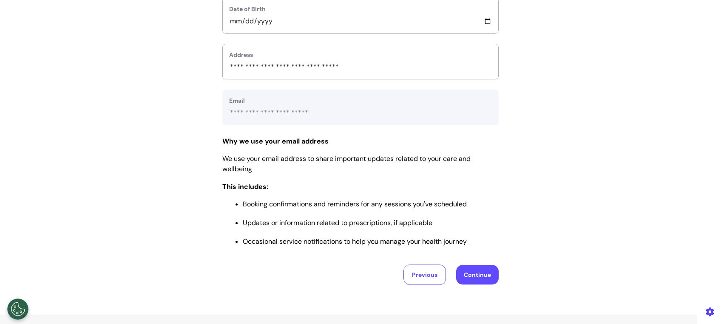
scroll to position [393, 0]
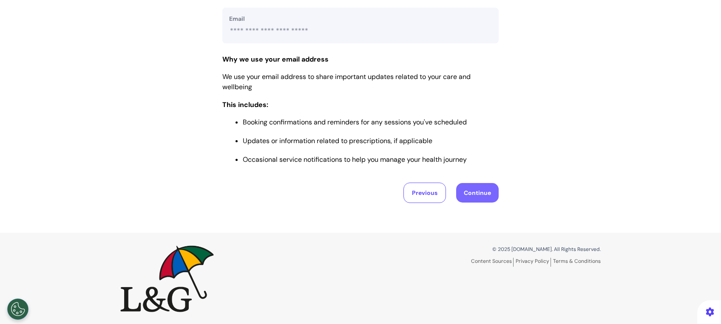
click at [475, 190] on button "Continue" at bounding box center [477, 193] width 43 height 20
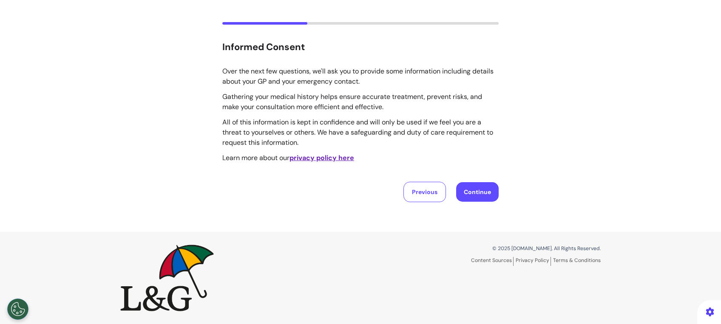
scroll to position [0, 0]
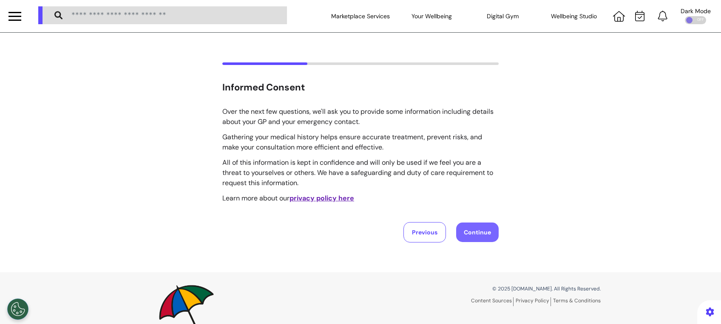
click at [473, 228] on button "Continue" at bounding box center [477, 233] width 43 height 20
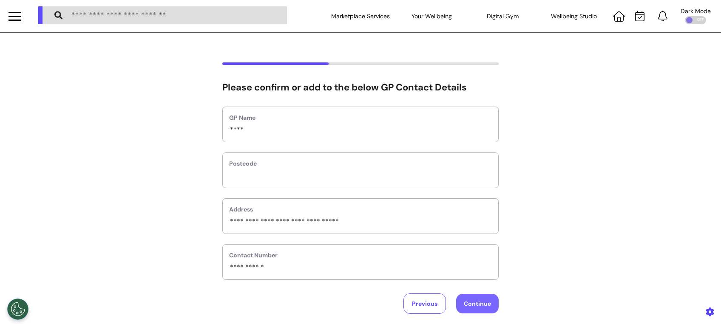
click at [469, 305] on button "Continue" at bounding box center [477, 304] width 43 height 20
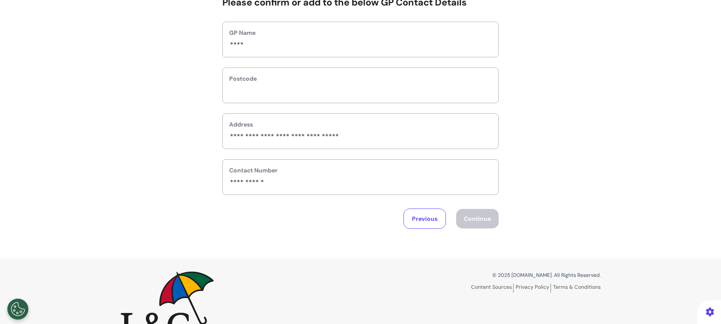
select select "******"
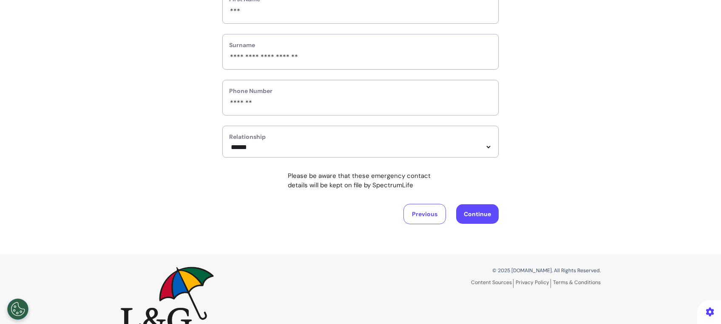
scroll to position [154, 0]
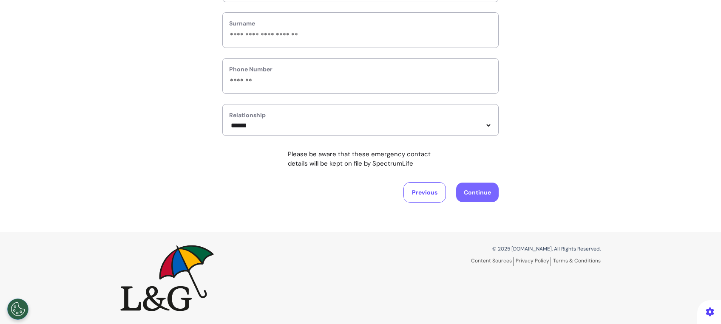
click at [469, 193] on button "Continue" at bounding box center [477, 193] width 43 height 20
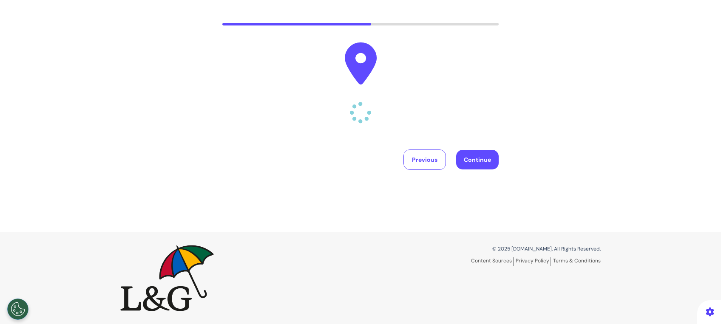
scroll to position [0, 0]
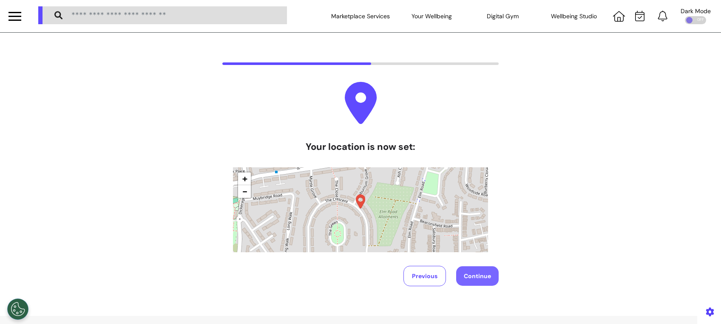
click at [467, 278] on button "Continue" at bounding box center [477, 277] width 43 height 20
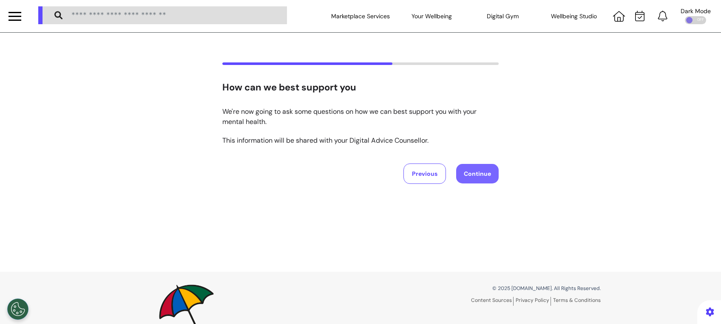
click at [482, 178] on button "Continue" at bounding box center [477, 174] width 43 height 20
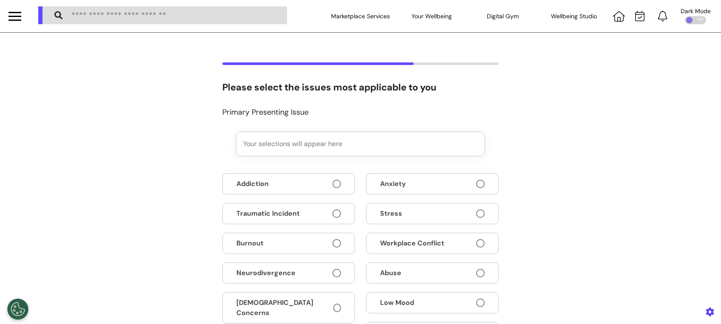
drag, startPoint x: 457, startPoint y: 185, endPoint x: 720, endPoint y: 169, distance: 263.2
click at [459, 185] on button "Anxiety" at bounding box center [432, 183] width 133 height 21
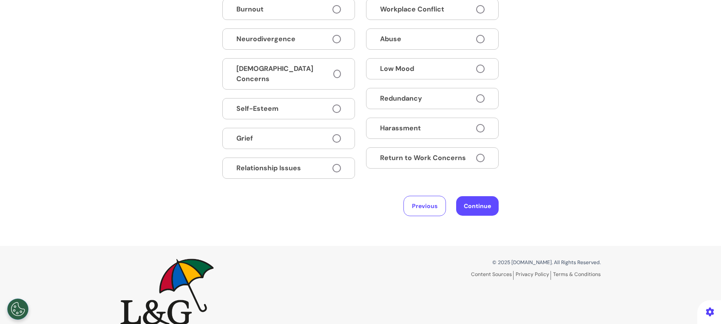
scroll to position [247, 0]
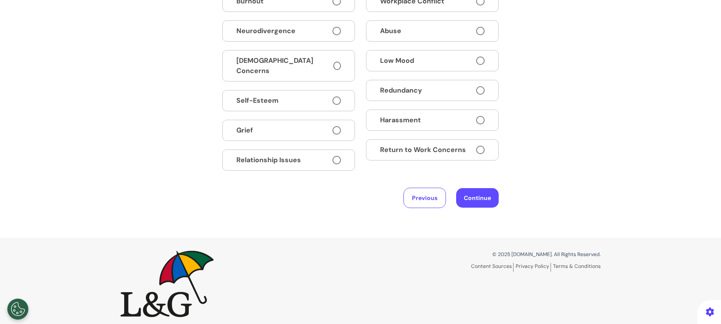
click at [463, 146] on button "Return to Work Concerns" at bounding box center [432, 149] width 133 height 21
click at [467, 194] on button "Continue" at bounding box center [477, 198] width 43 height 20
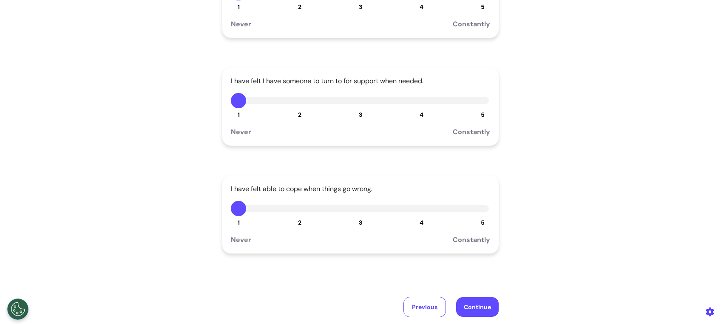
scroll to position [150, 0]
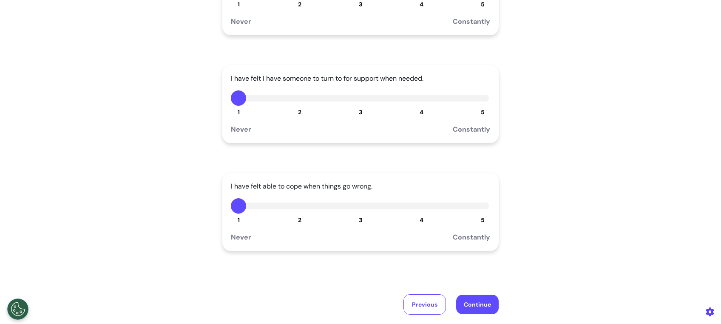
drag, startPoint x: 418, startPoint y: 215, endPoint x: 399, endPoint y: 181, distance: 39.4
click at [399, 181] on div "I have felt able to cope when things go wrong. 1 2 3 4 5 Never Constantly" at bounding box center [360, 212] width 276 height 78
drag, startPoint x: 399, startPoint y: 181, endPoint x: 360, endPoint y: 103, distance: 87.3
click at [360, 103] on button "3" at bounding box center [360, 98] width 15 height 15
click at [358, 200] on button "3" at bounding box center [360, 205] width 15 height 15
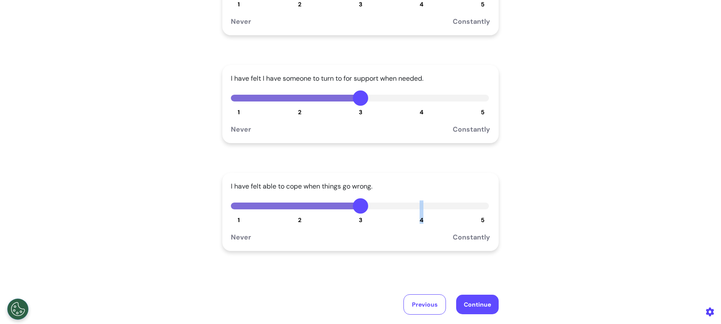
click at [475, 207] on button "5" at bounding box center [482, 205] width 15 height 15
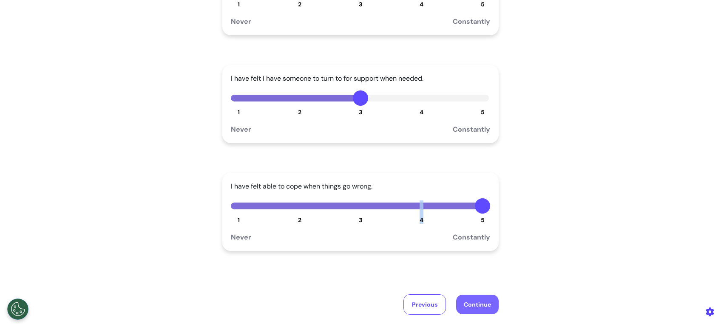
drag, startPoint x: 481, startPoint y: 301, endPoint x: 479, endPoint y: 296, distance: 5.4
click at [480, 302] on button "Continue" at bounding box center [477, 305] width 43 height 20
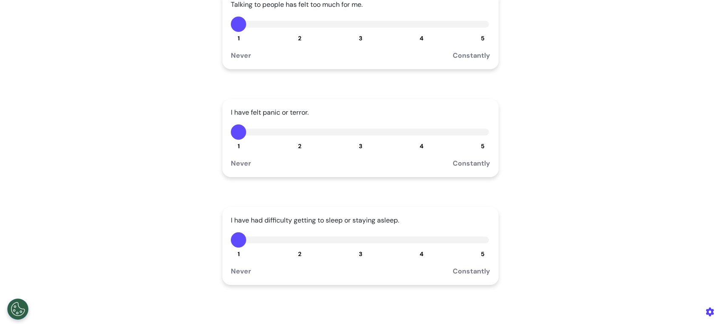
scroll to position [120, 0]
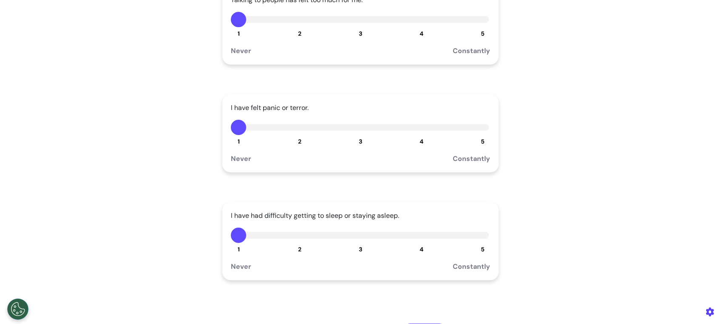
drag, startPoint x: 422, startPoint y: 20, endPoint x: 425, endPoint y: 49, distance: 28.6
click at [426, 39] on div "Talking to people has felt too much for me. 1 2 3 4 5 Never Constantly" at bounding box center [360, 25] width 276 height 78
drag, startPoint x: 421, startPoint y: 19, endPoint x: 397, endPoint y: 82, distance: 67.4
click at [420, 28] on div "Talking to people has felt too much for me. 1 2 3 4 5 Never Constantly" at bounding box center [360, 25] width 276 height 78
drag, startPoint x: 354, startPoint y: 16, endPoint x: 364, endPoint y: 14, distance: 10.4
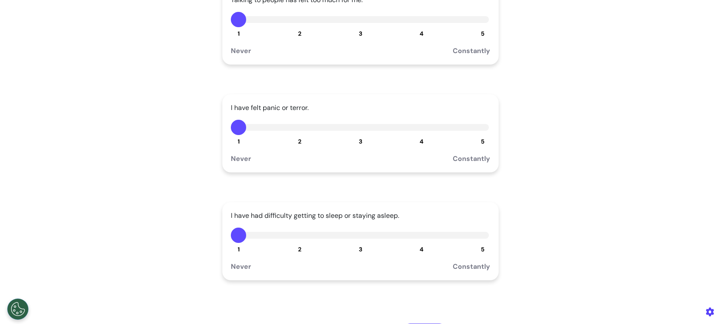
click at [356, 18] on button "3" at bounding box center [360, 19] width 15 height 15
click at [416, 135] on div "I have felt panic or terror. 1 2 3 4 5 Never Constantly" at bounding box center [360, 133] width 276 height 78
click at [417, 124] on button "4" at bounding box center [421, 127] width 15 height 15
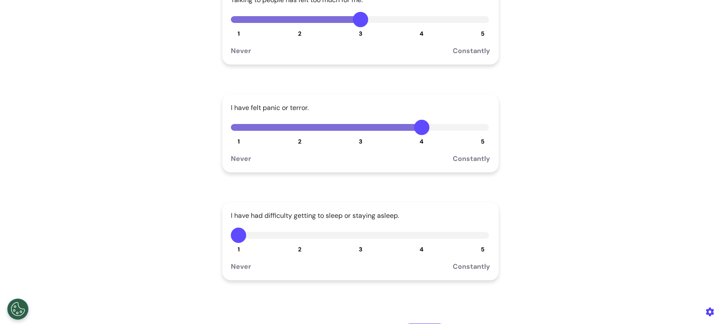
scroll to position [262, 0]
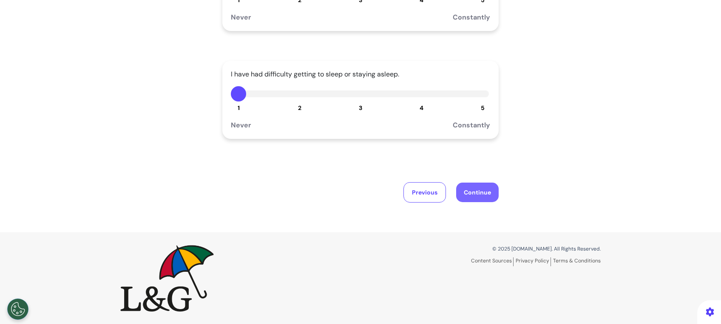
click at [459, 192] on button "Continue" at bounding box center [477, 193] width 43 height 20
click at [465, 187] on button "Continue" at bounding box center [477, 193] width 43 height 20
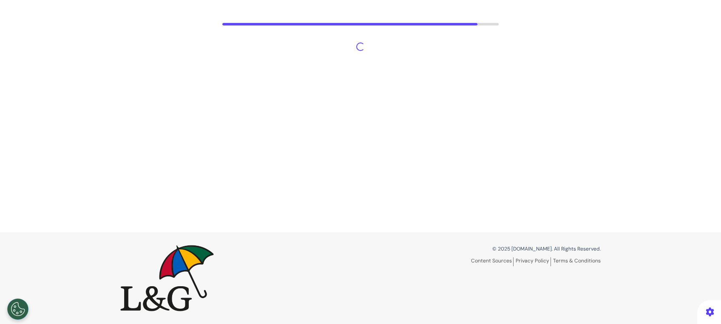
scroll to position [40, 0]
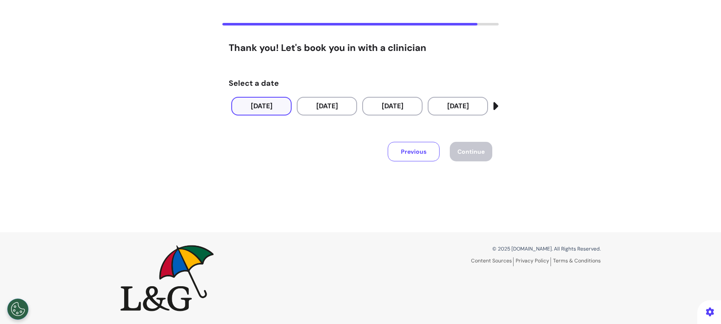
click at [252, 103] on button "[DATE]" at bounding box center [261, 106] width 60 height 19
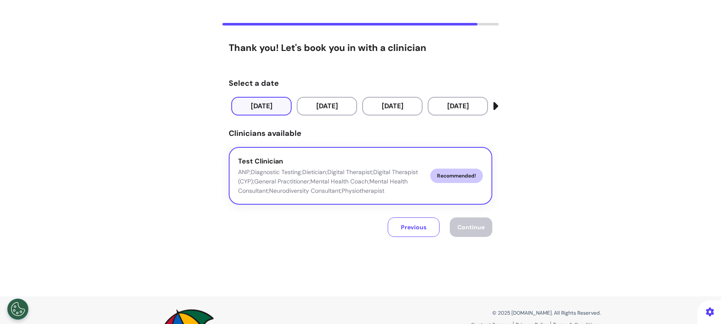
click at [439, 188] on button "Test Clinician ANP;Diagnostic Testing;Dietician;Digital Therapist;Digital Thera…" at bounding box center [361, 176] width 264 height 58
click at [479, 227] on span "Continue" at bounding box center [470, 228] width 27 height 8
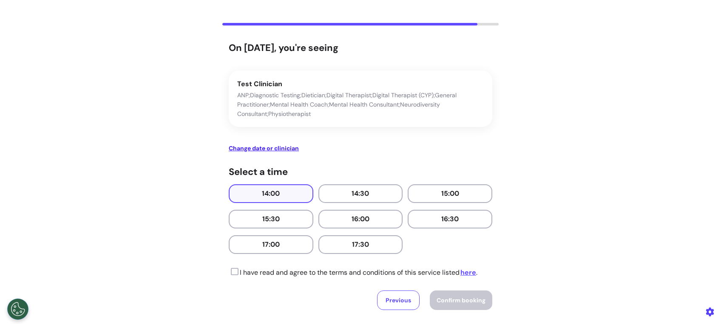
drag, startPoint x: 272, startPoint y: 194, endPoint x: 303, endPoint y: 201, distance: 32.3
click at [273, 194] on button "14:00" at bounding box center [271, 193] width 85 height 19
click at [232, 269] on icon at bounding box center [234, 272] width 10 height 9
click at [461, 298] on span "Confirm booking" at bounding box center [461, 301] width 49 height 8
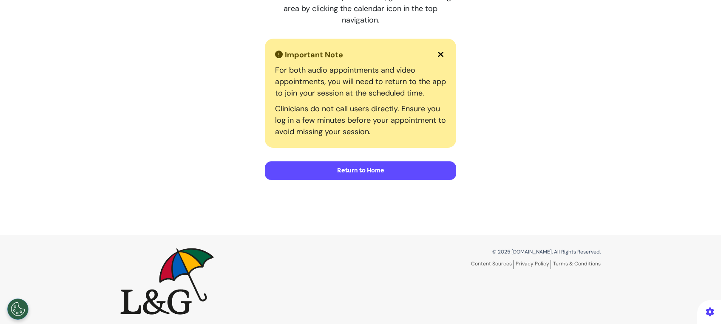
scroll to position [0, 0]
